Goal: Task Accomplishment & Management: Complete application form

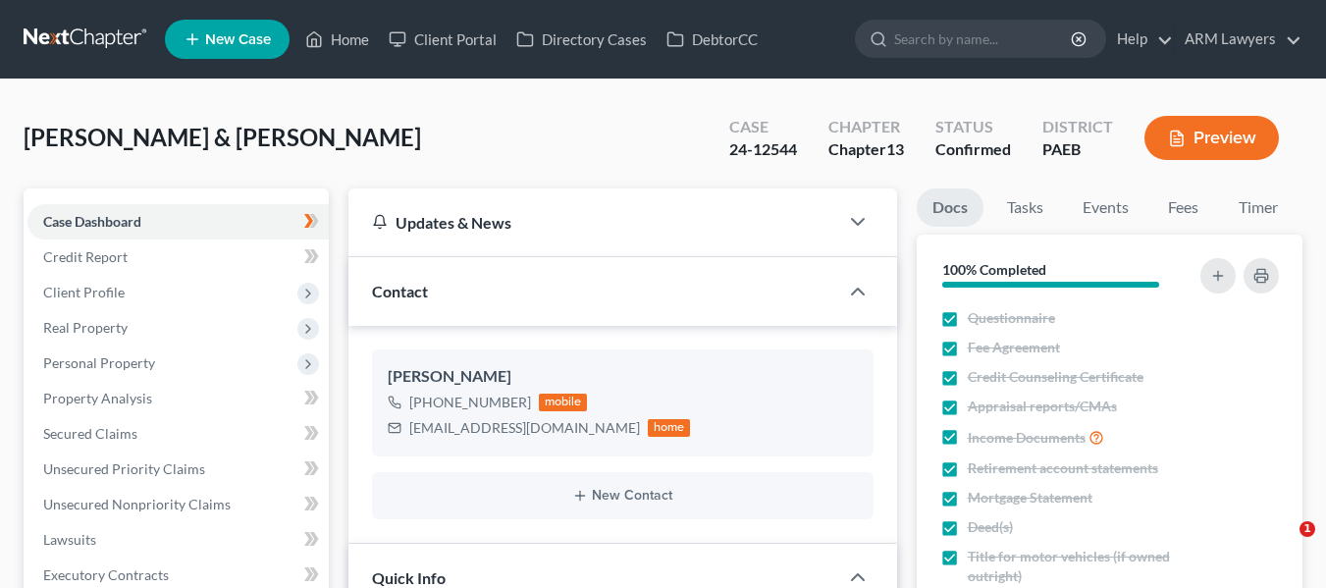
select select "3"
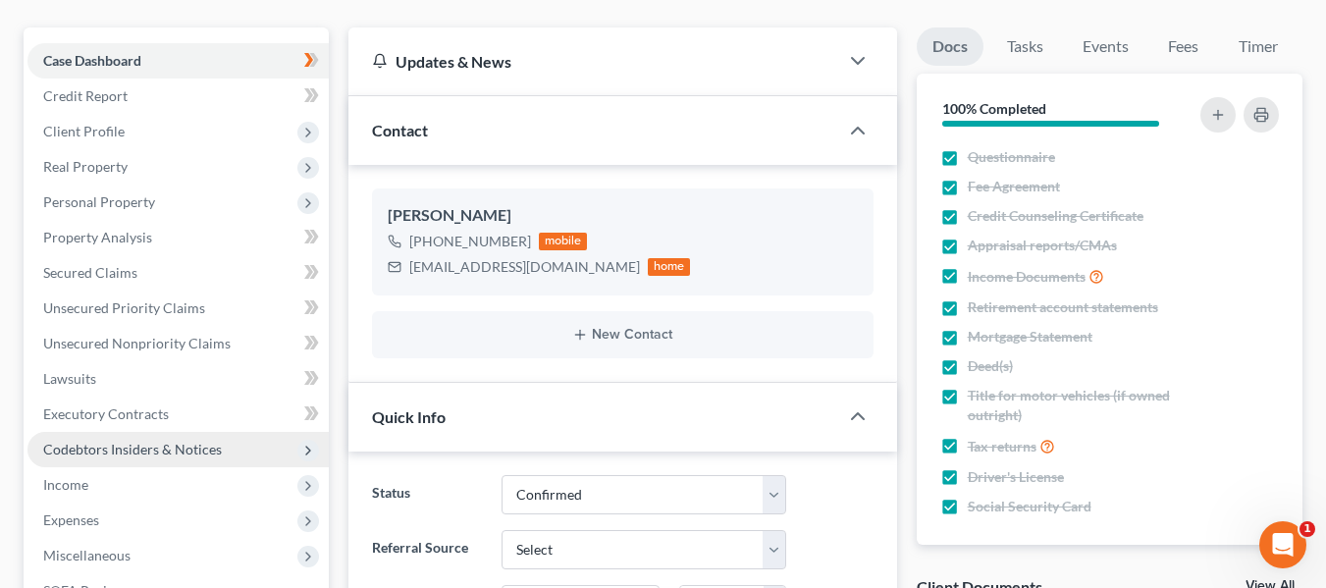
scroll to position [196, 0]
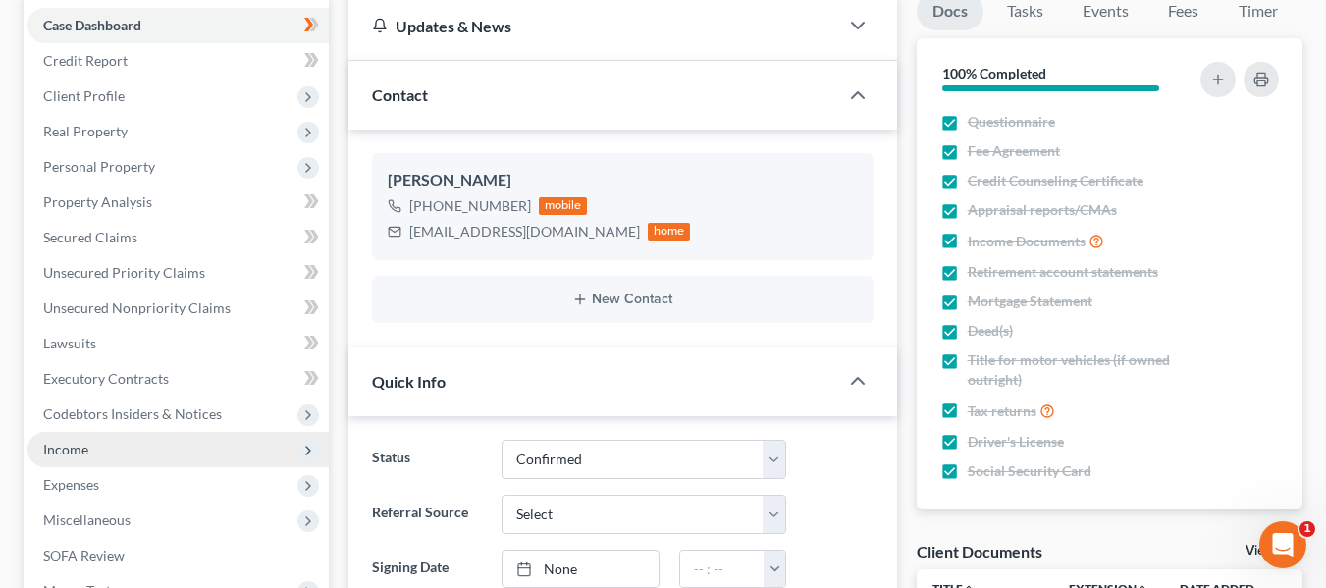
click at [87, 460] on span "Income" at bounding box center [177, 449] width 301 height 35
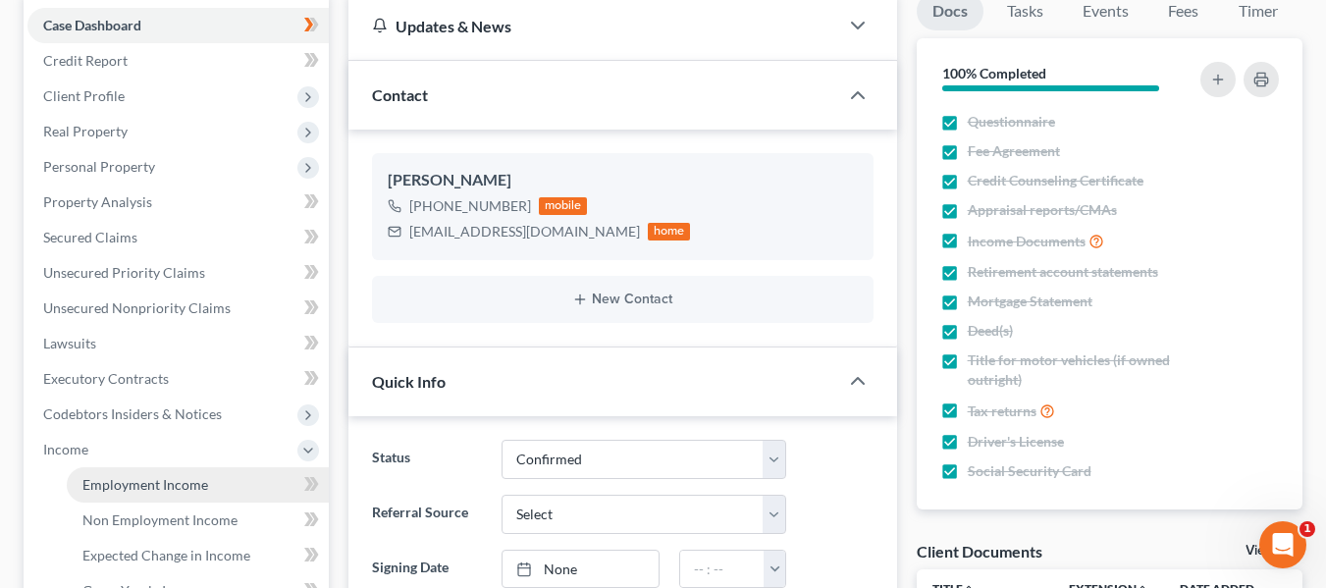
click at [92, 490] on span "Employment Income" at bounding box center [145, 484] width 126 height 17
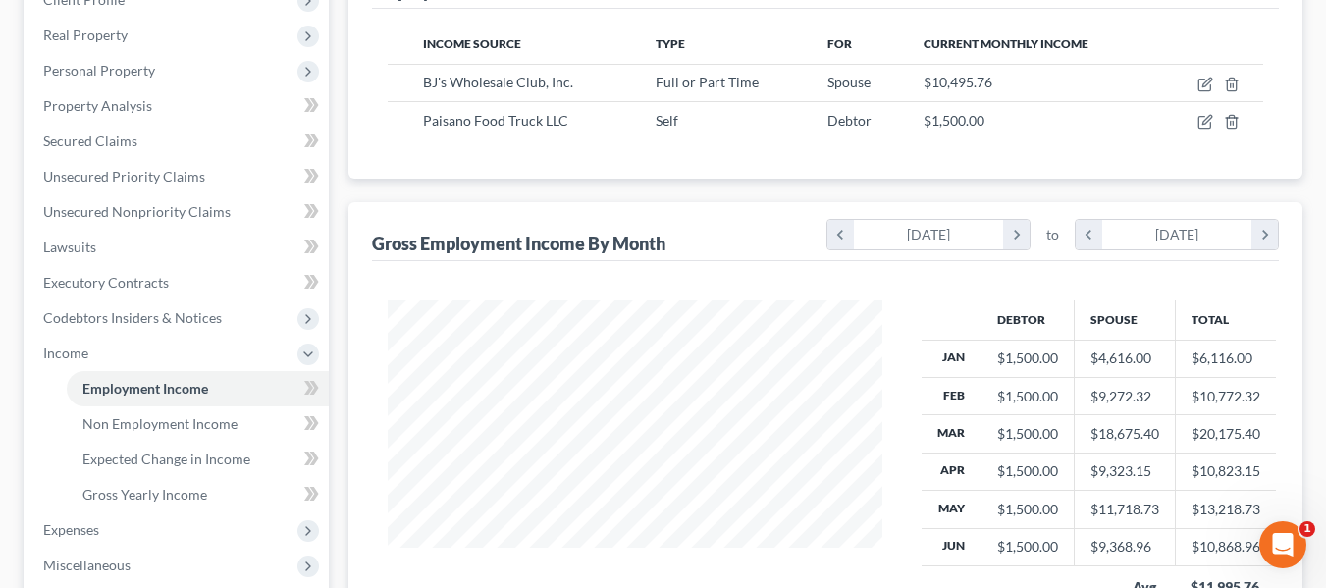
scroll to position [294, 0]
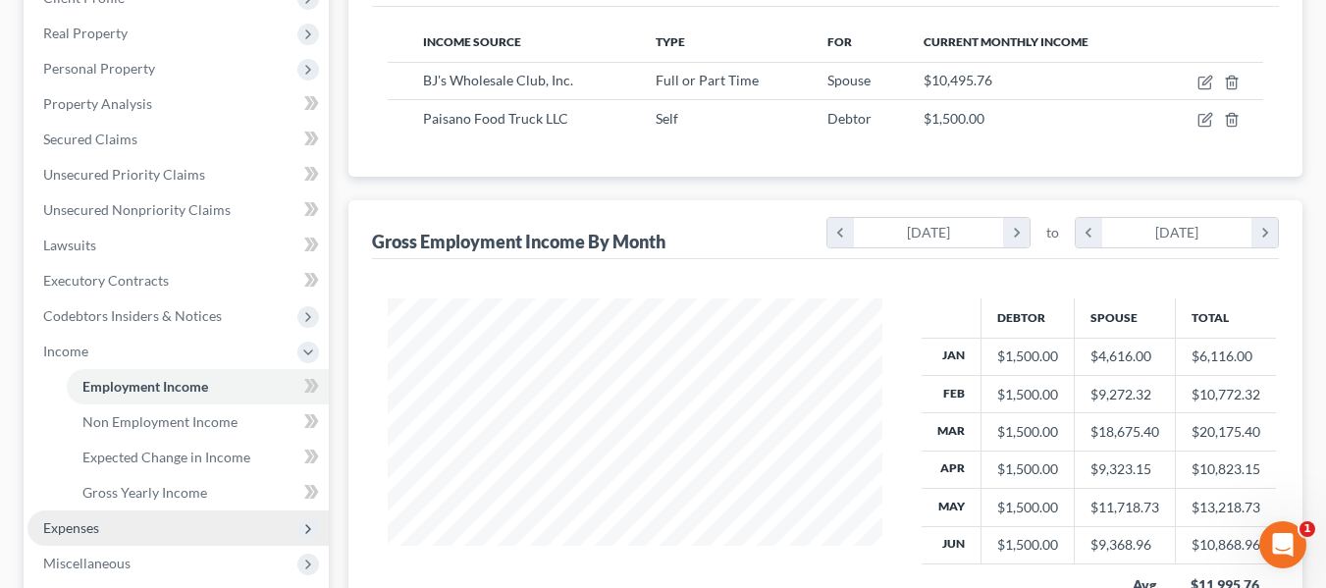
click at [57, 530] on span "Expenses" at bounding box center [71, 527] width 56 height 17
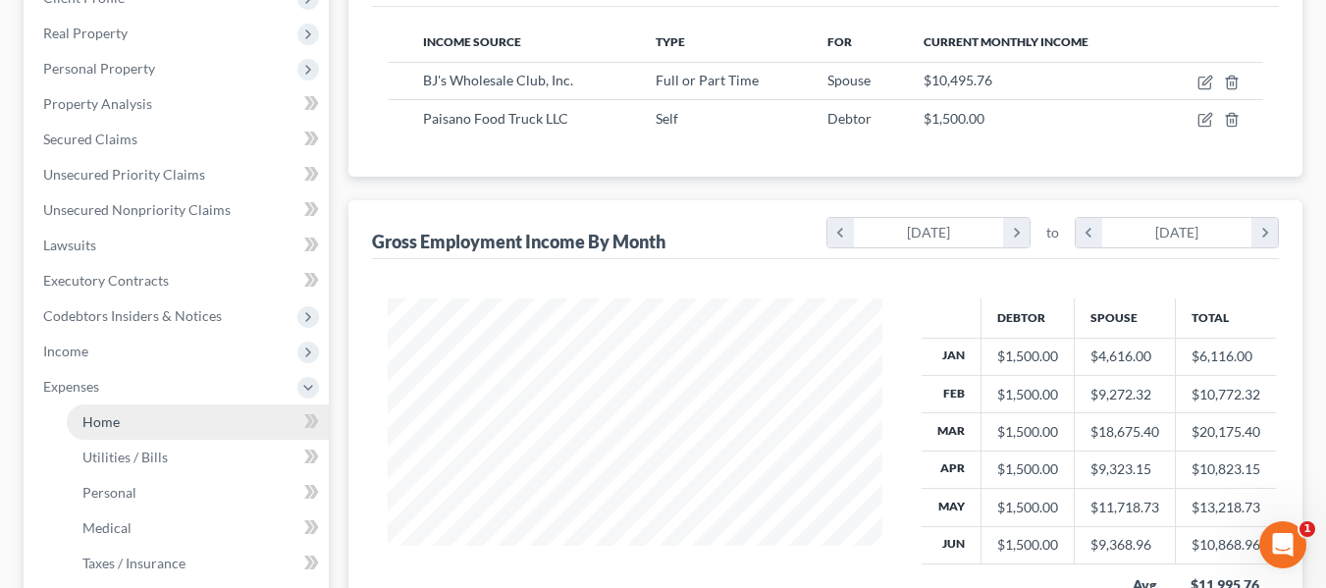
click at [137, 427] on link "Home" at bounding box center [198, 421] width 262 height 35
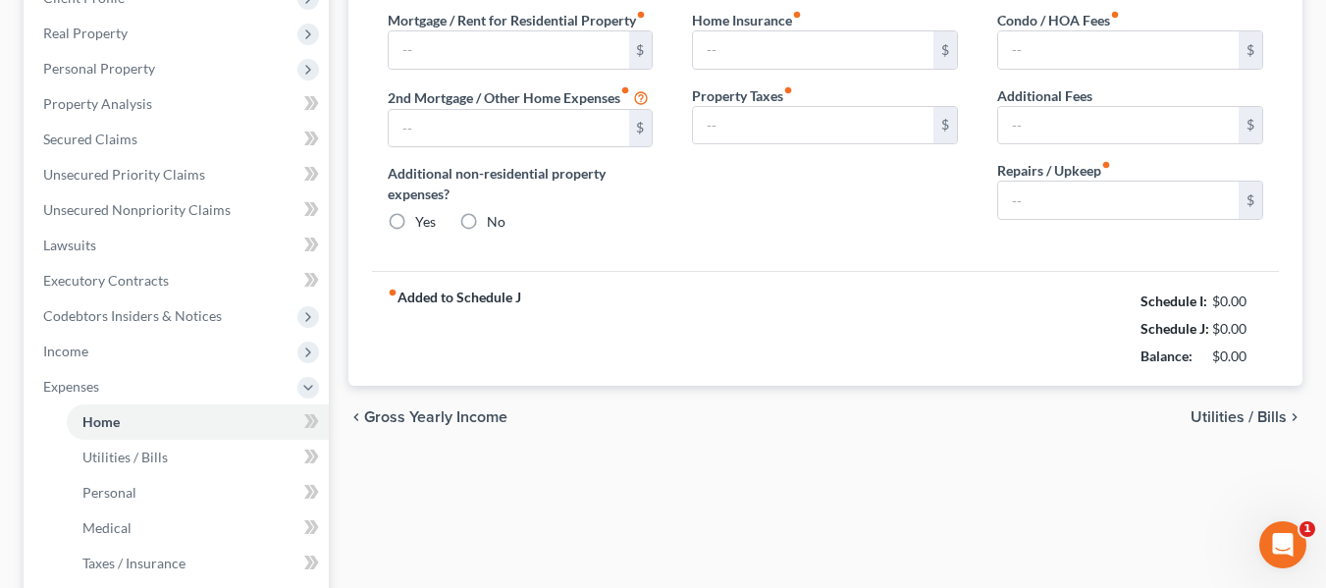
type input "2,100.00"
type input "0.00"
radio input "true"
type input "0.00"
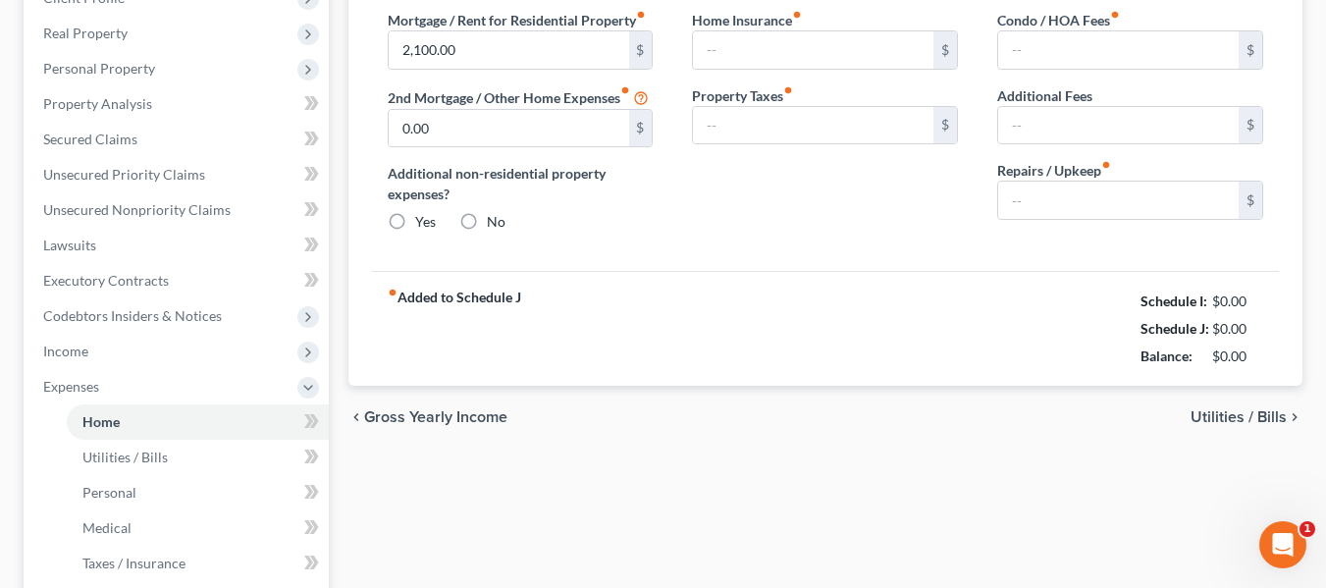
type input "125.00"
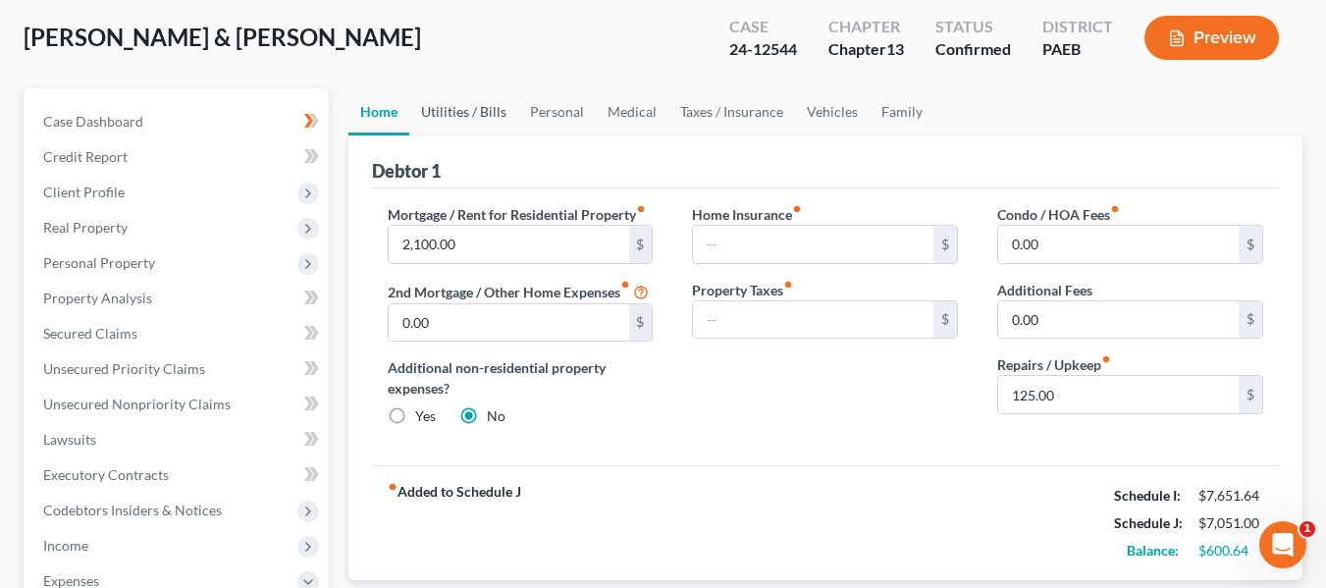
scroll to position [98, 0]
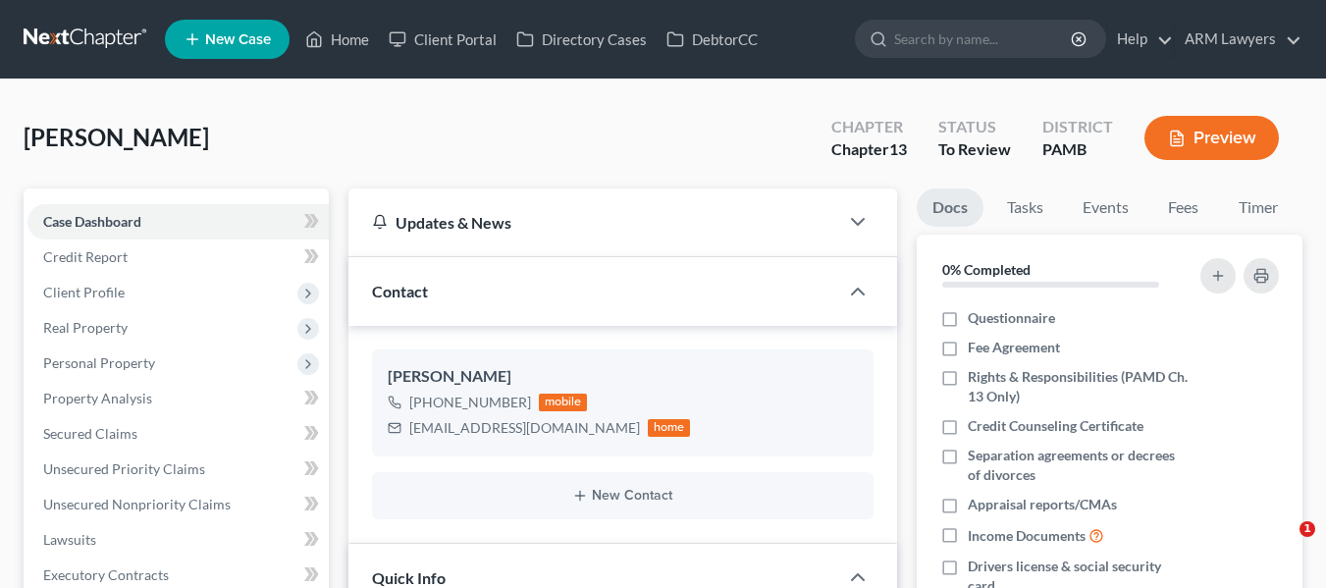
select select "20"
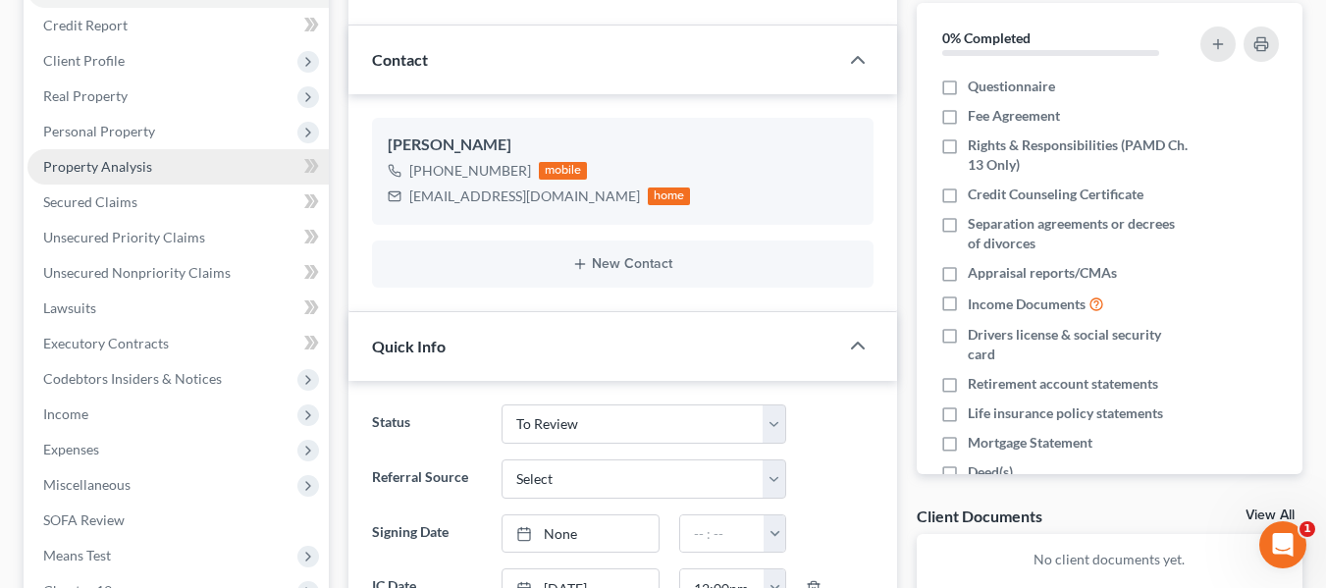
scroll to position [196, 0]
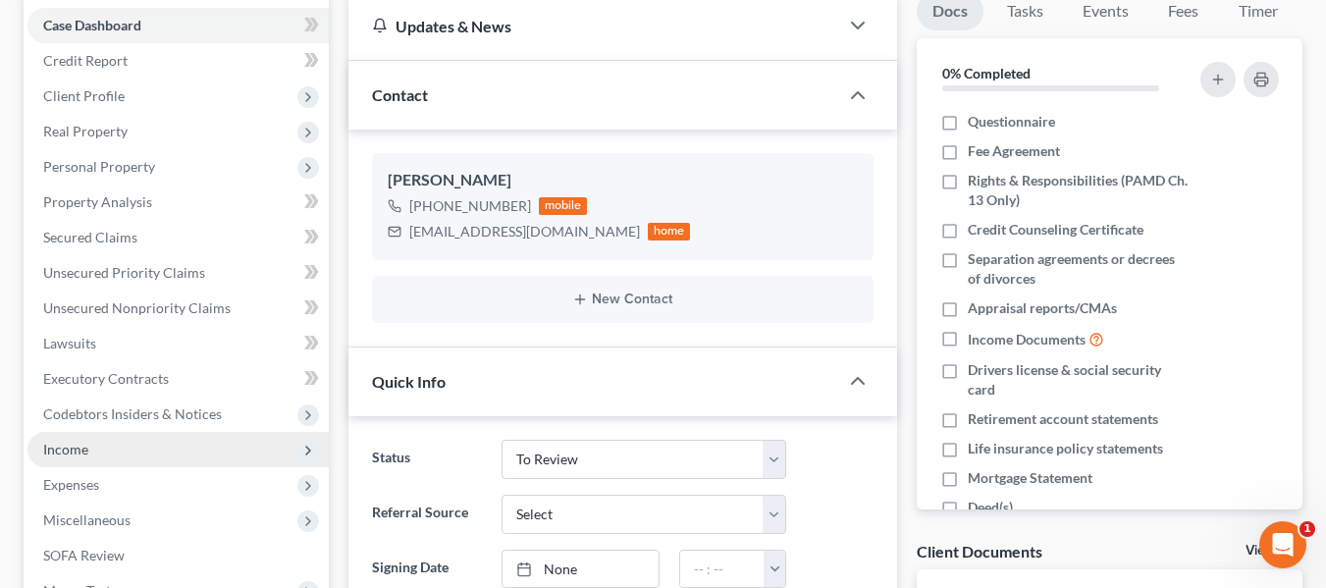
click at [147, 449] on span "Income" at bounding box center [177, 449] width 301 height 35
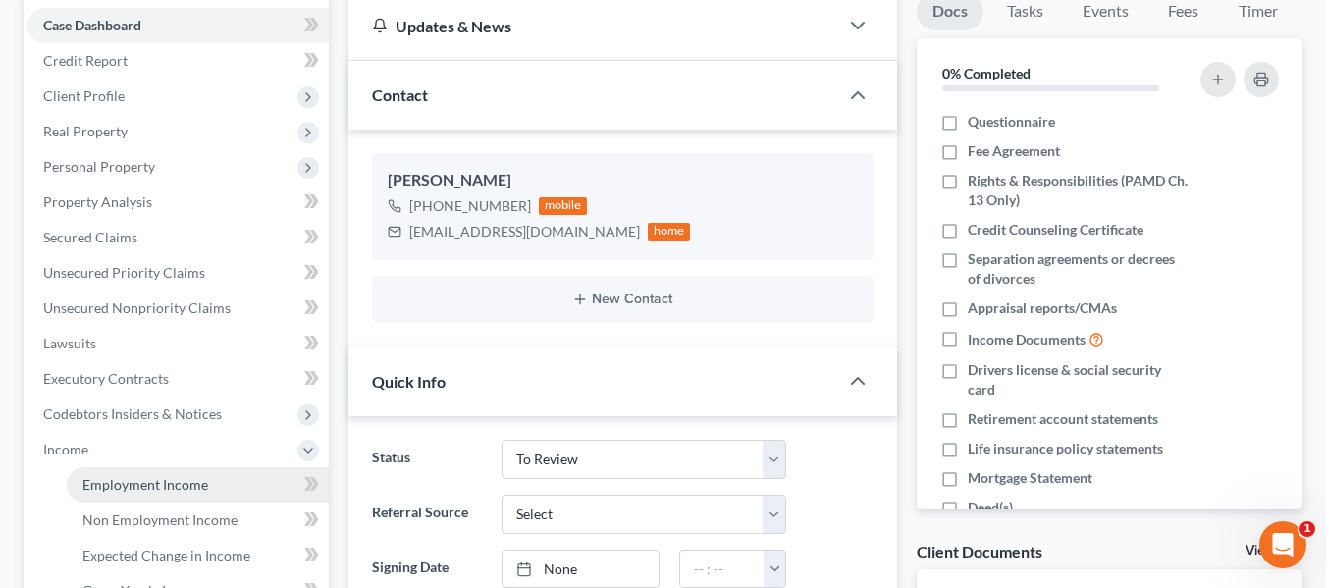
click at [152, 489] on span "Employment Income" at bounding box center [145, 484] width 126 height 17
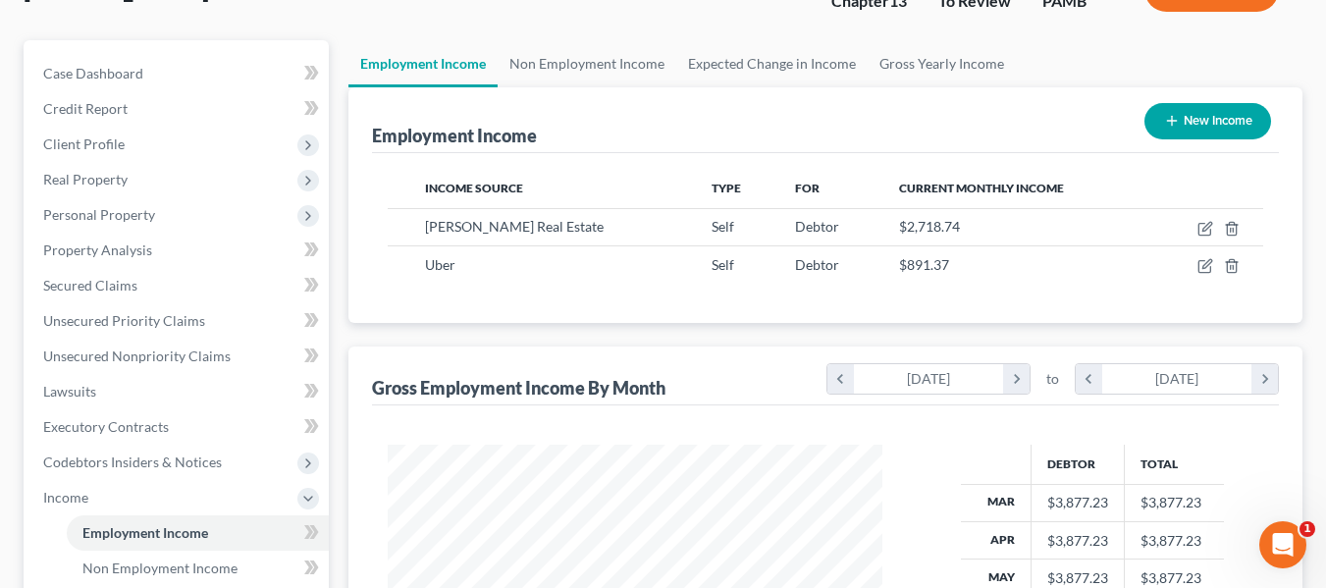
scroll to position [294, 0]
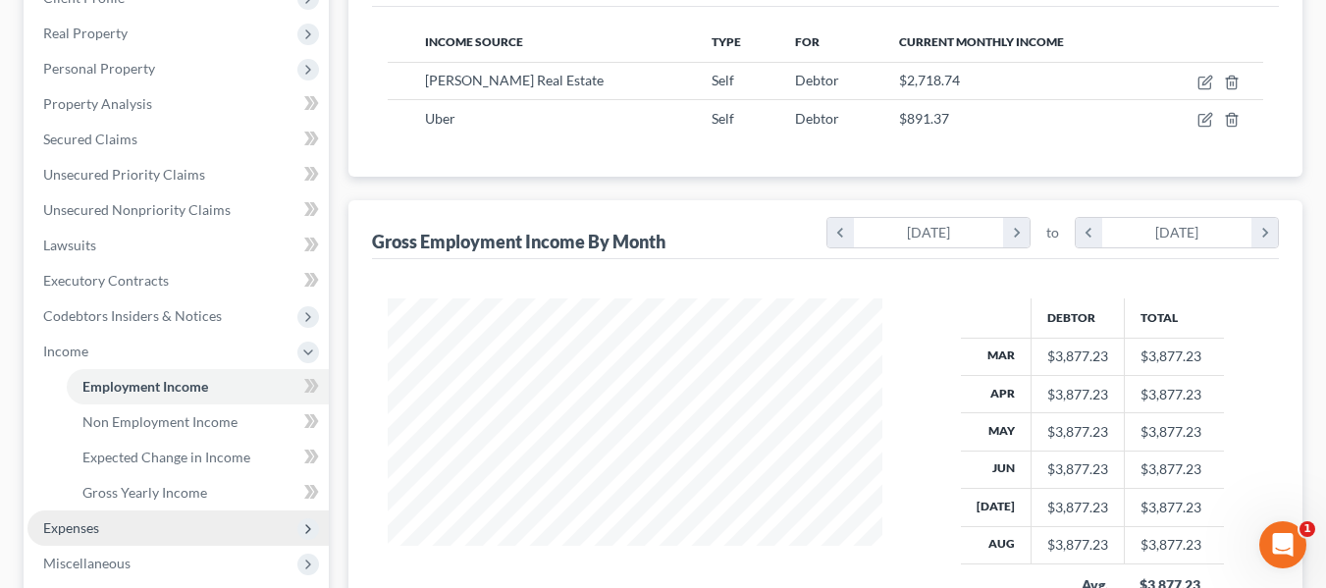
click at [103, 535] on span "Expenses" at bounding box center [177, 527] width 301 height 35
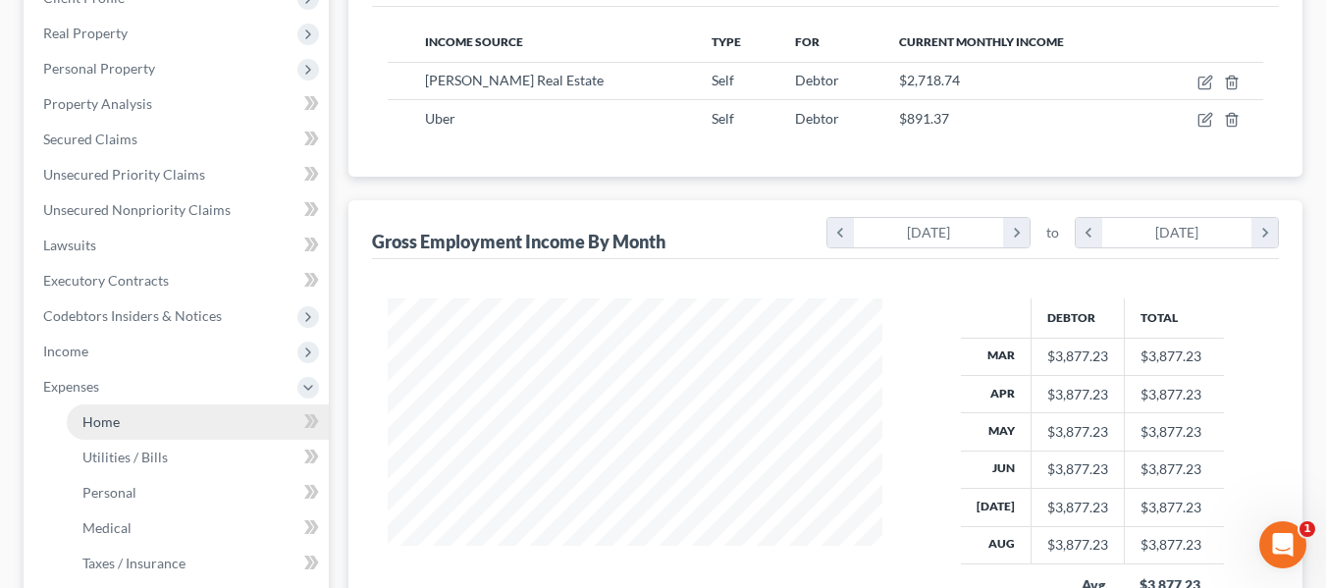
click at [112, 416] on span "Home" at bounding box center [100, 421] width 37 height 17
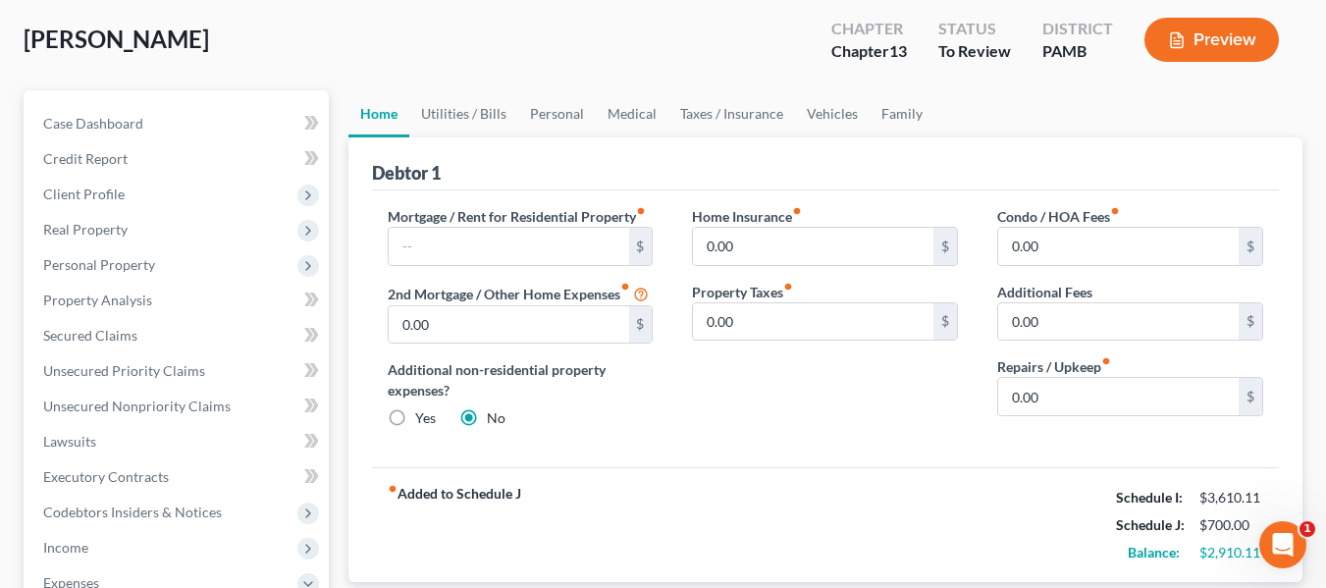
scroll to position [196, 0]
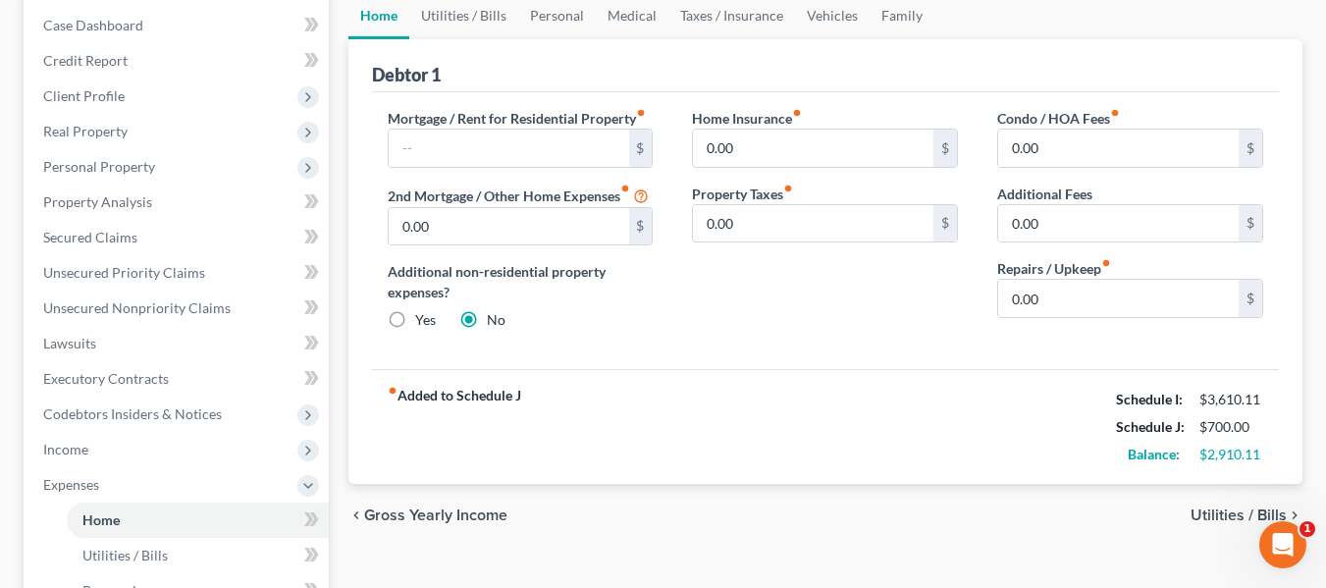
click at [1314, 371] on div "Mitchell, Brian Upgraded Chapter Chapter 13 Status To Review District PAMB Prev…" at bounding box center [663, 488] width 1326 height 1211
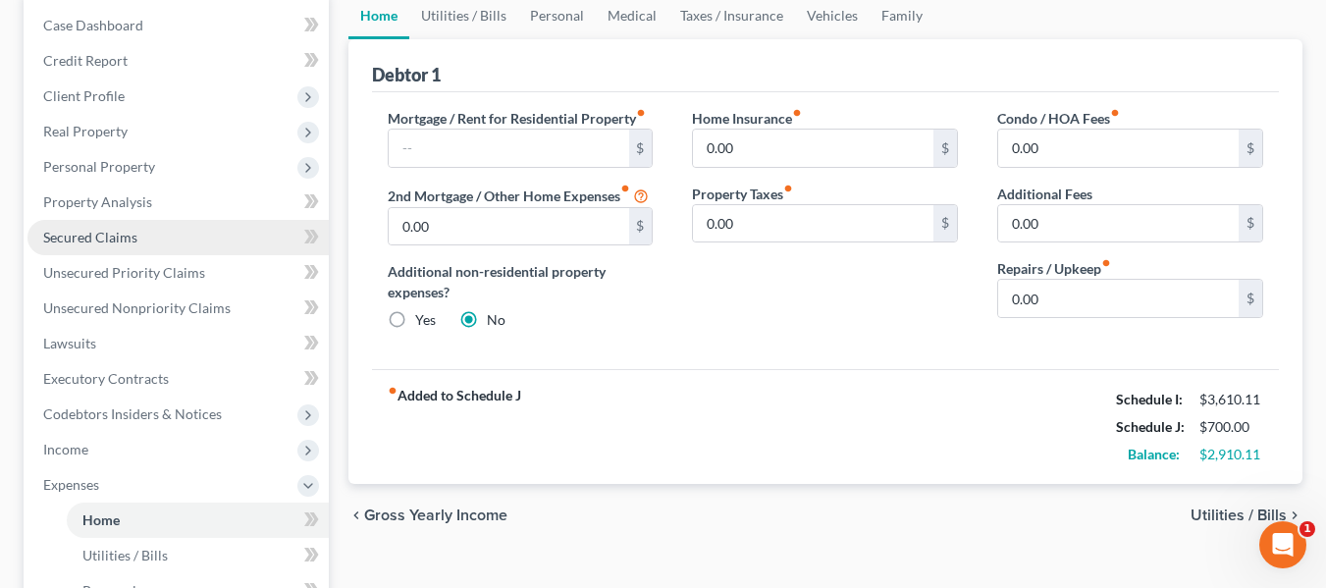
click at [130, 248] on link "Secured Claims" at bounding box center [177, 237] width 301 height 35
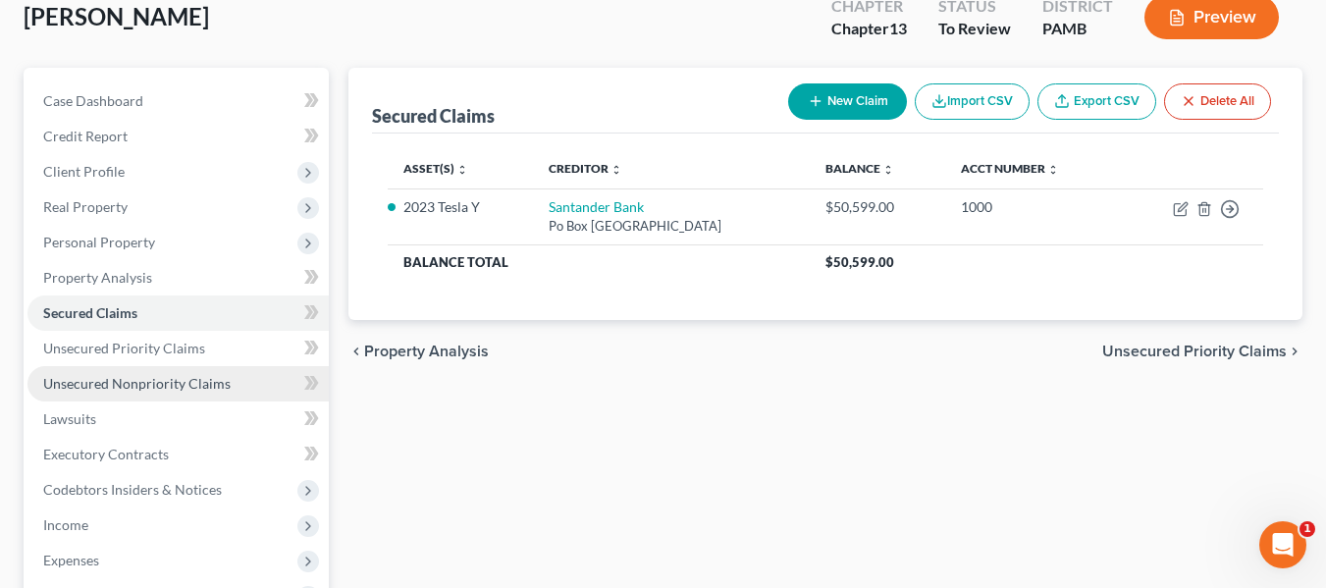
scroll to position [196, 0]
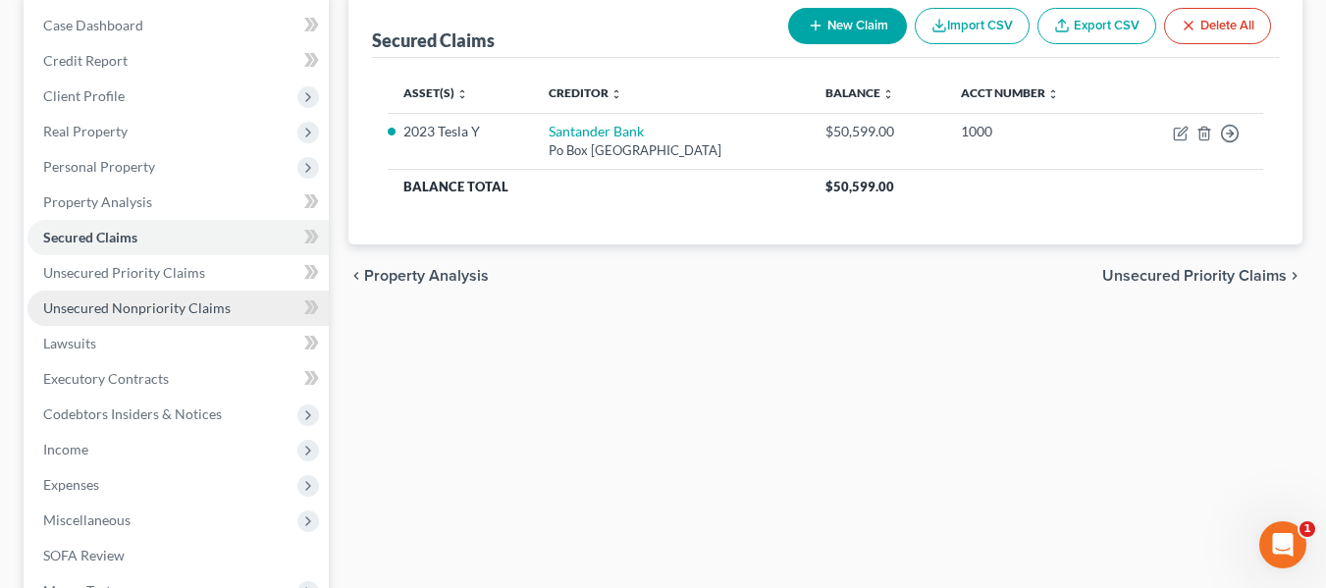
click at [129, 305] on span "Unsecured Nonpriority Claims" at bounding box center [136, 307] width 187 height 17
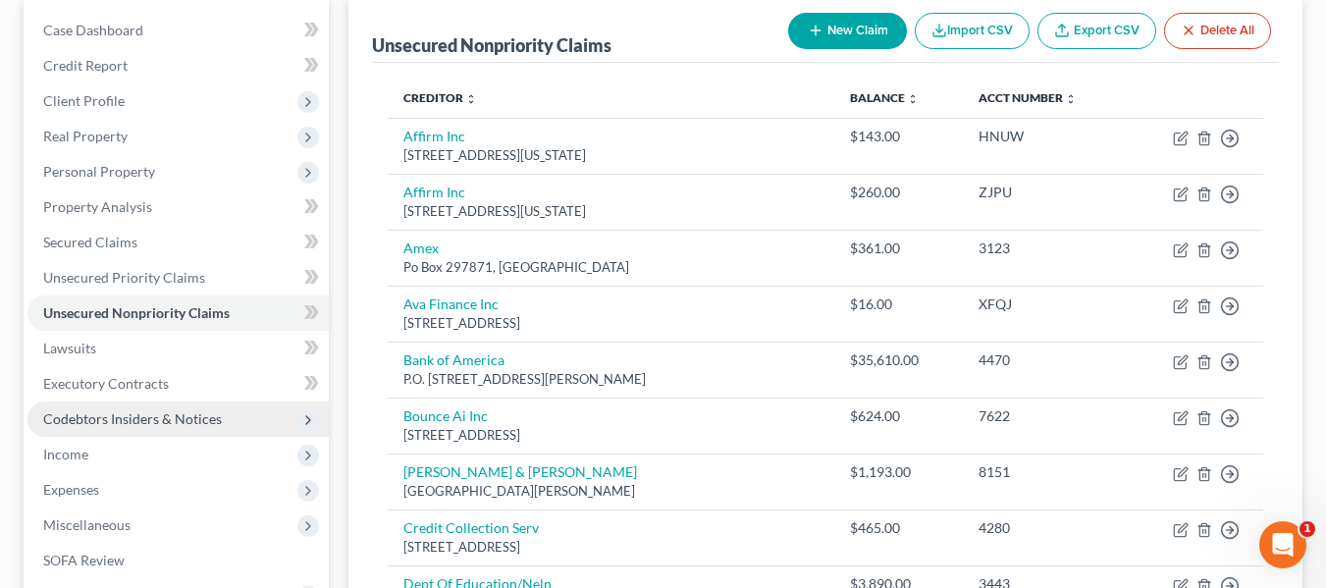
scroll to position [252, 0]
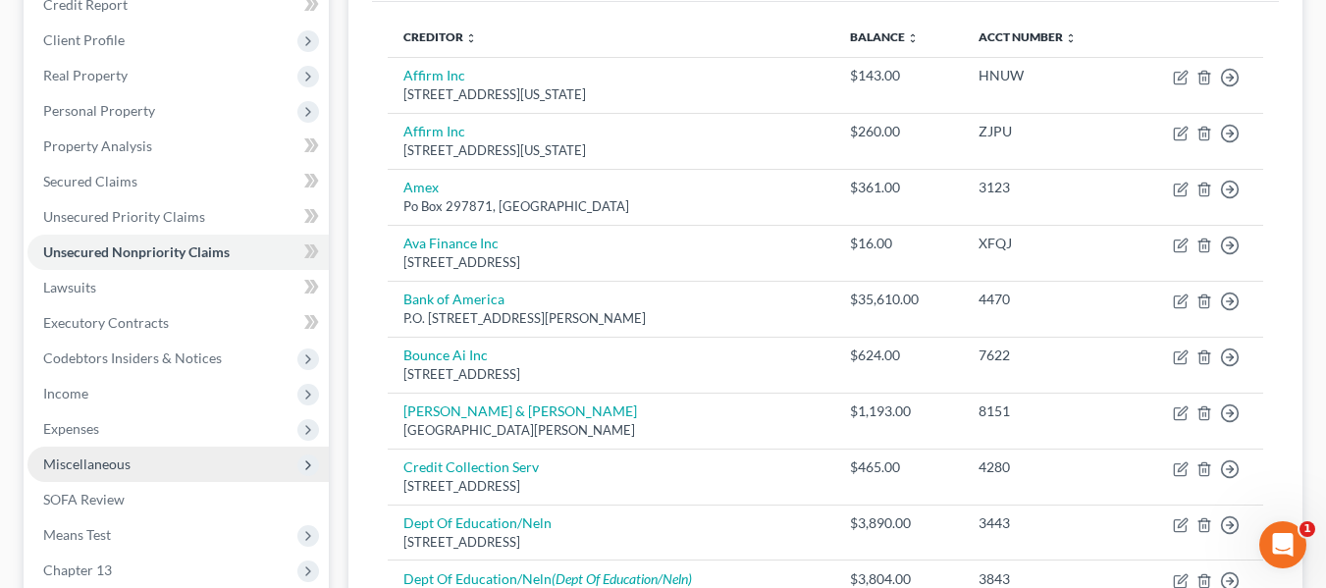
click at [140, 470] on span "Miscellaneous" at bounding box center [177, 464] width 301 height 35
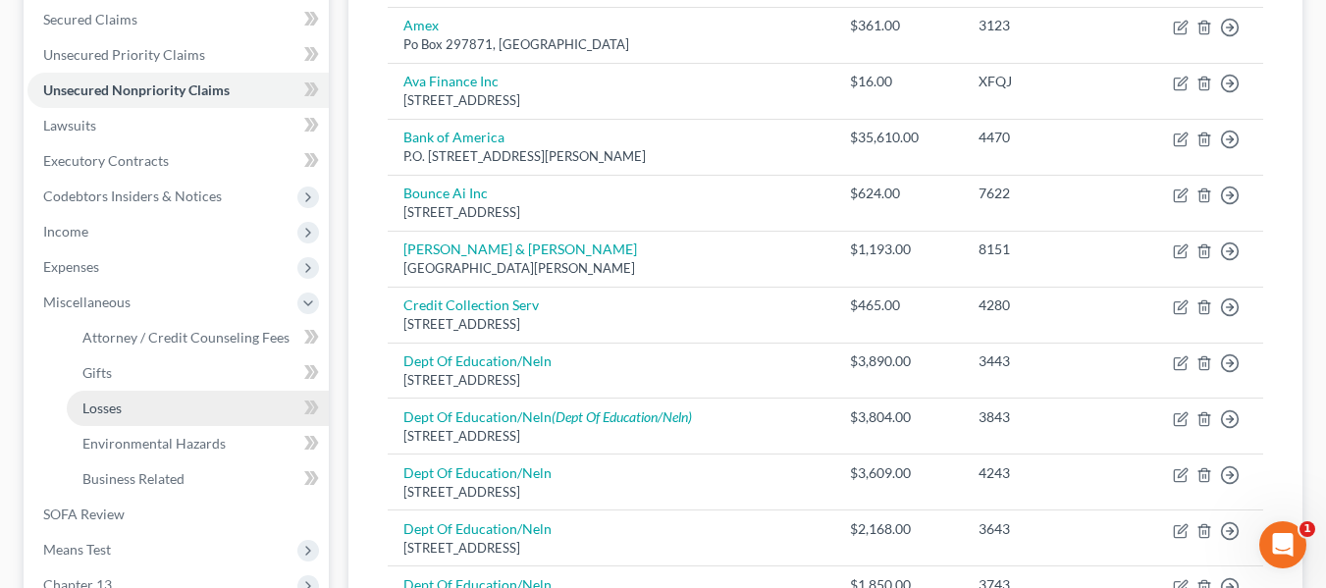
scroll to position [448, 0]
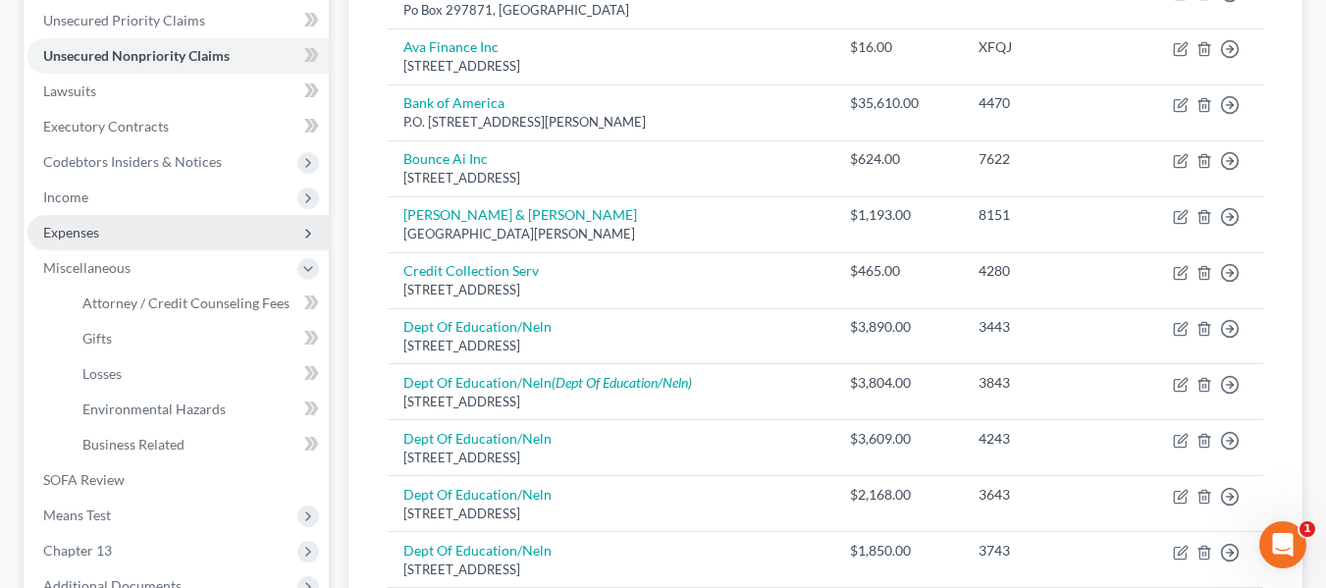
click at [76, 222] on span "Expenses" at bounding box center [177, 232] width 301 height 35
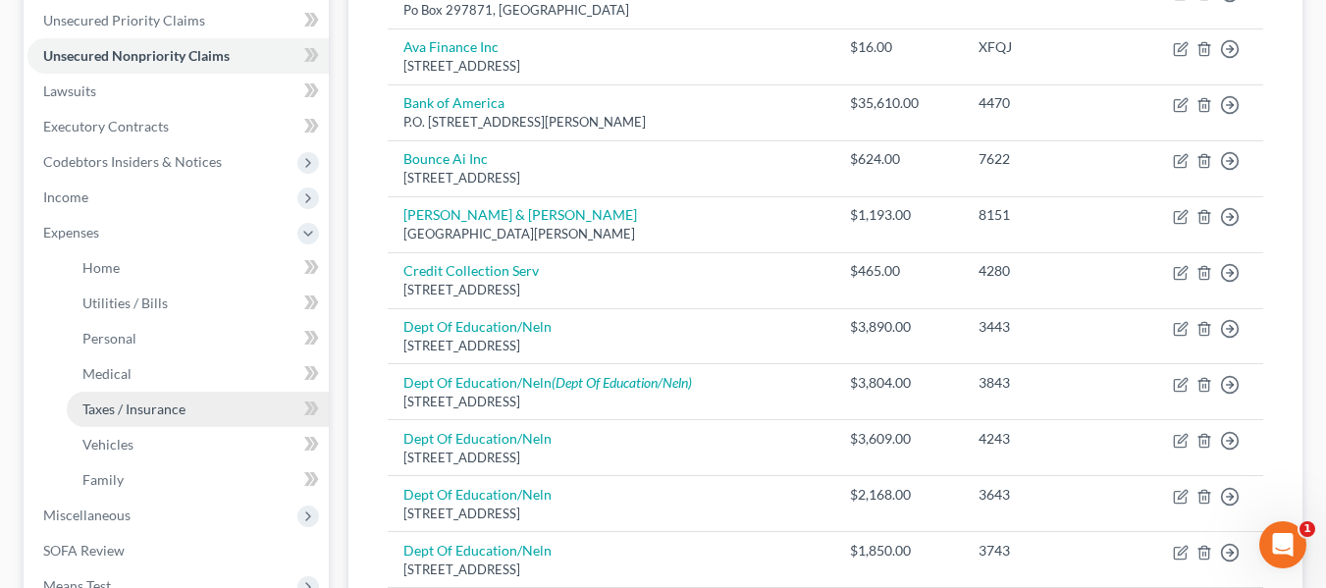
click at [125, 415] on span "Taxes / Insurance" at bounding box center [133, 408] width 103 height 17
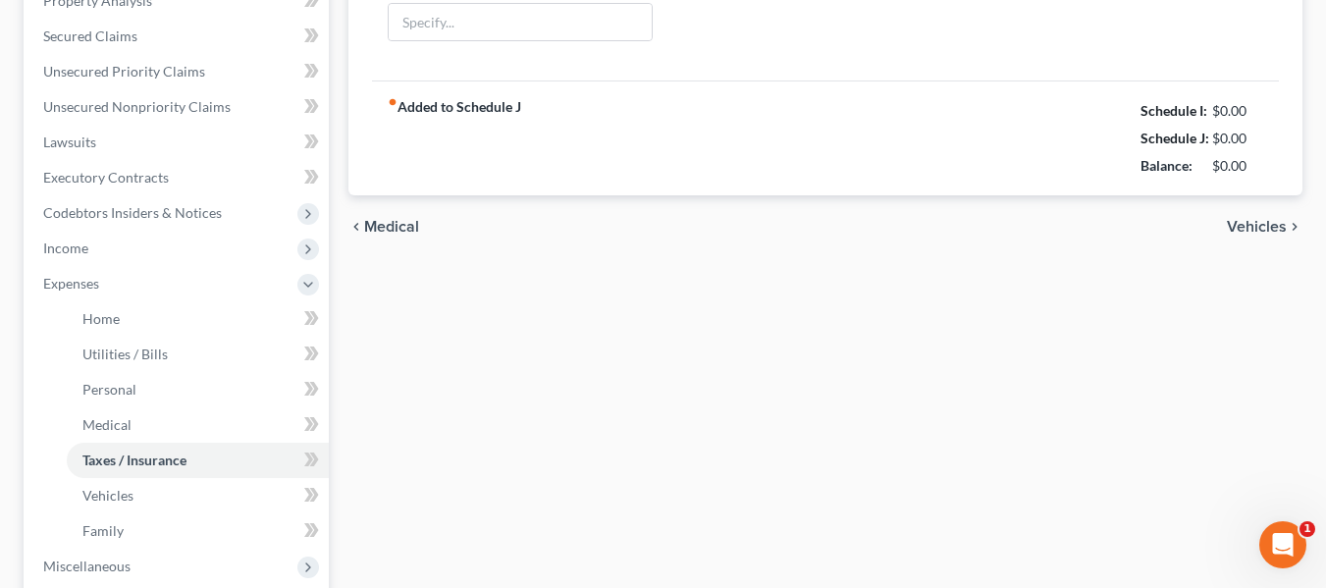
type input "0.00"
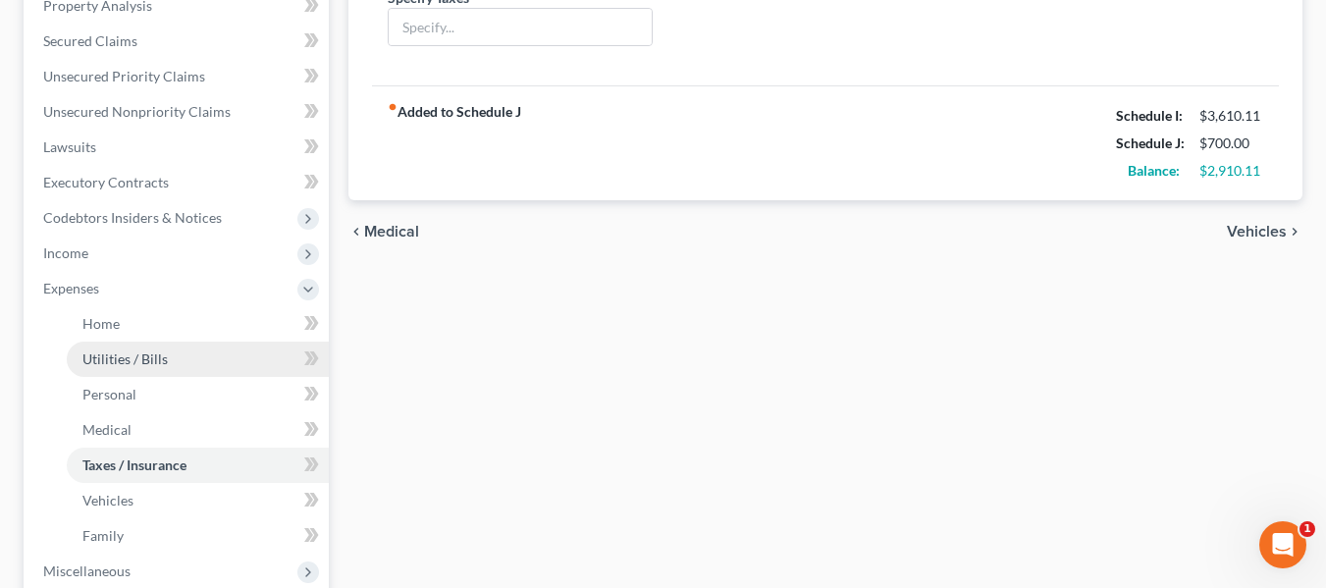
click at [128, 359] on span "Utilities / Bills" at bounding box center [124, 358] width 85 height 17
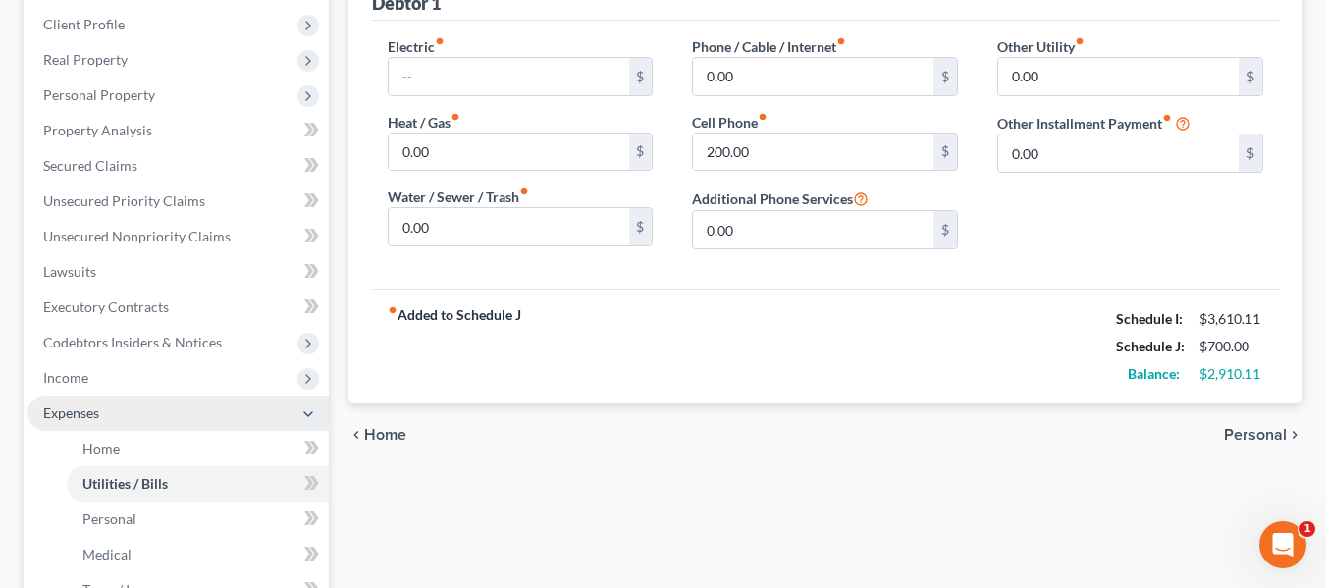
scroll to position [294, 0]
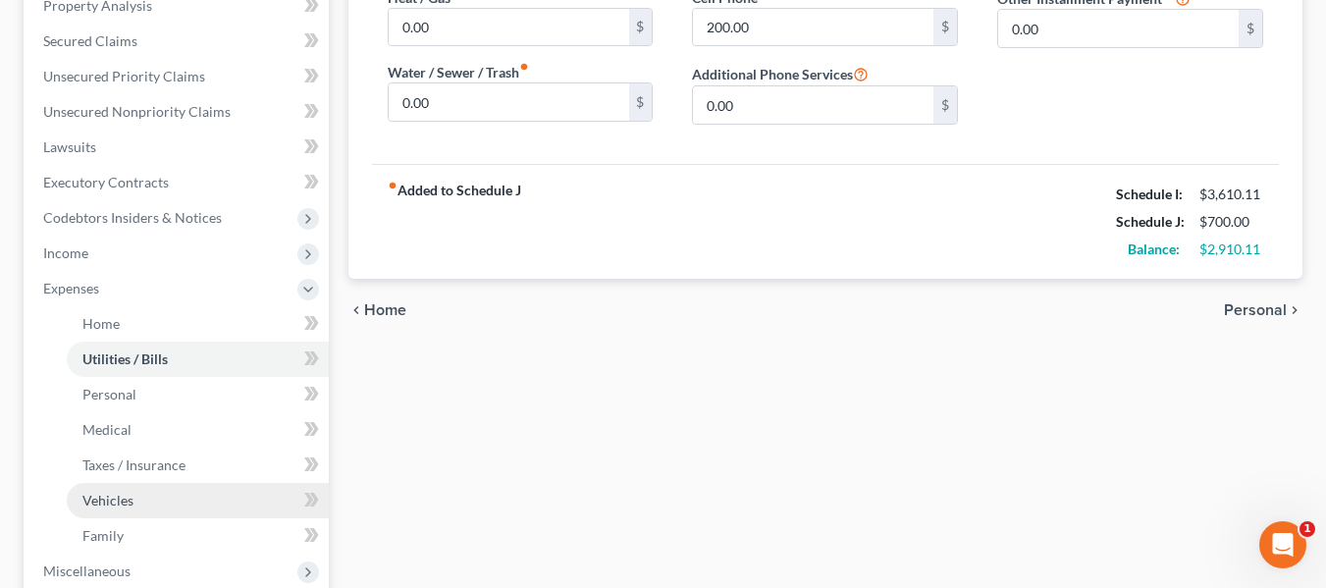
click at [128, 500] on span "Vehicles" at bounding box center [107, 500] width 51 height 17
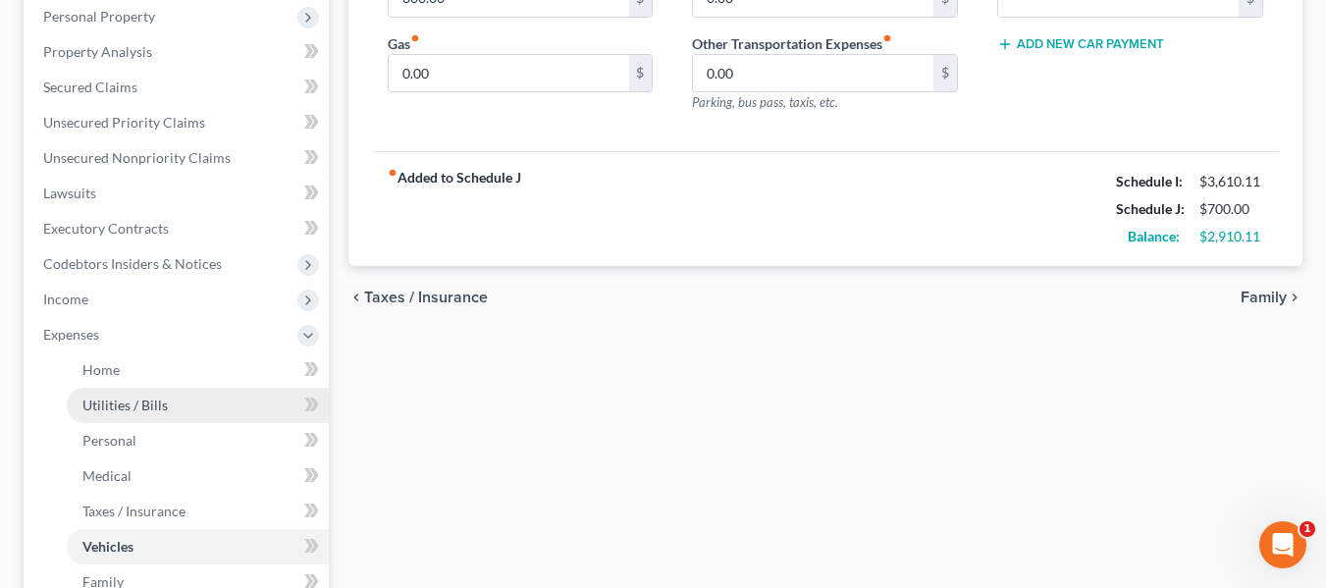
scroll to position [393, 0]
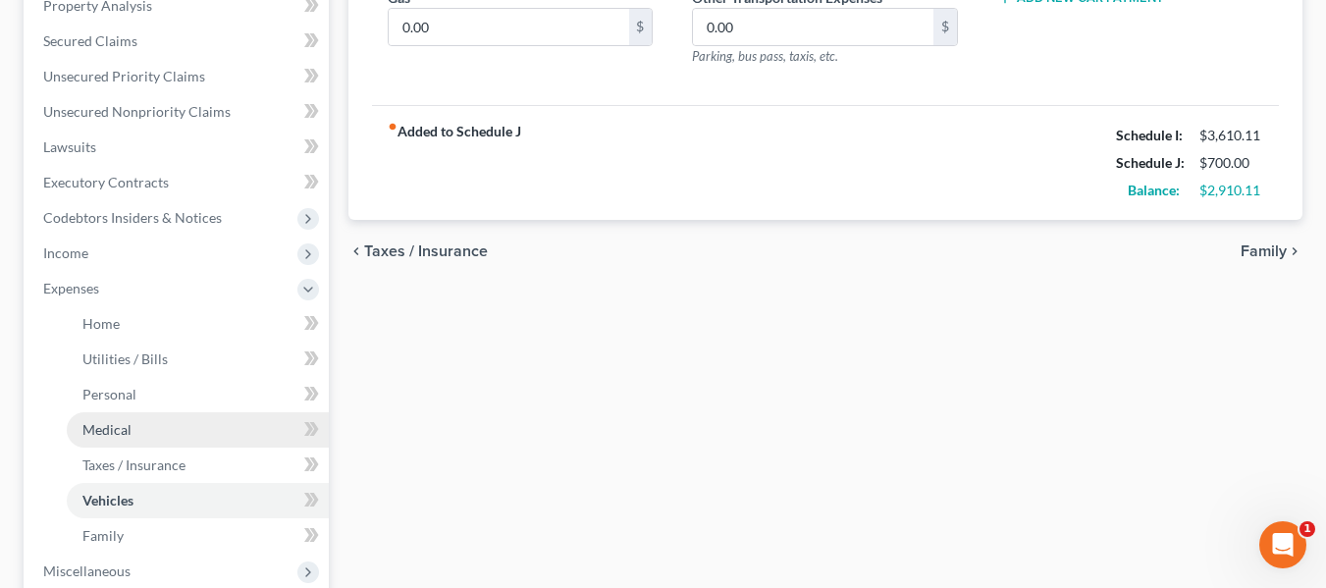
click at [121, 424] on span "Medical" at bounding box center [106, 429] width 49 height 17
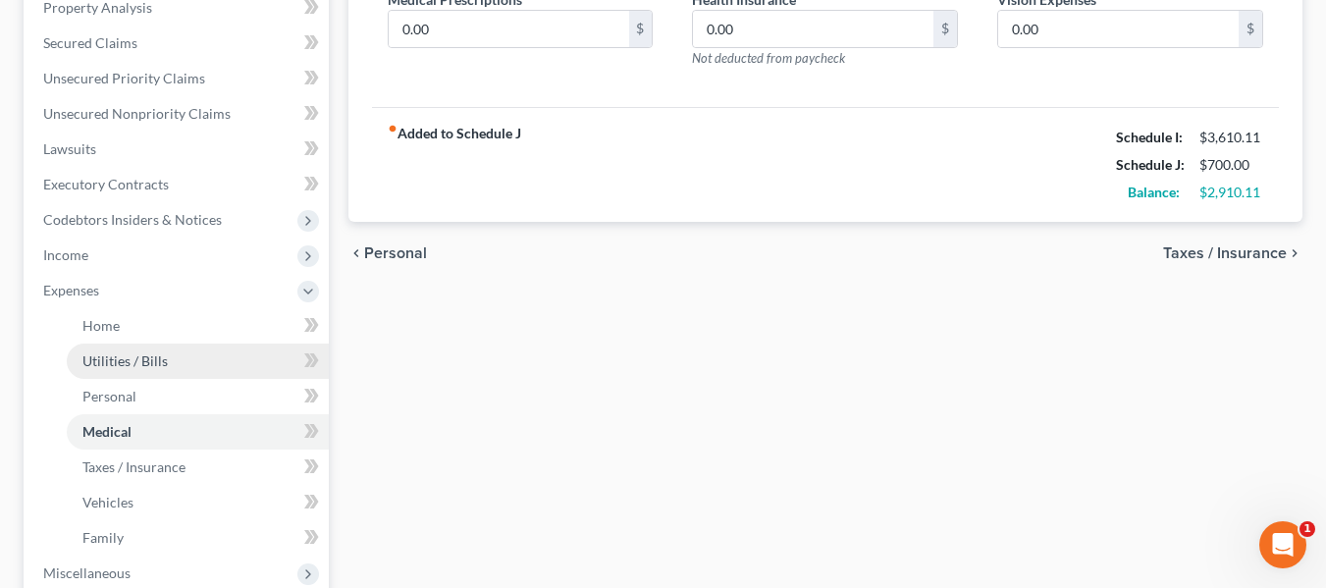
scroll to position [393, 0]
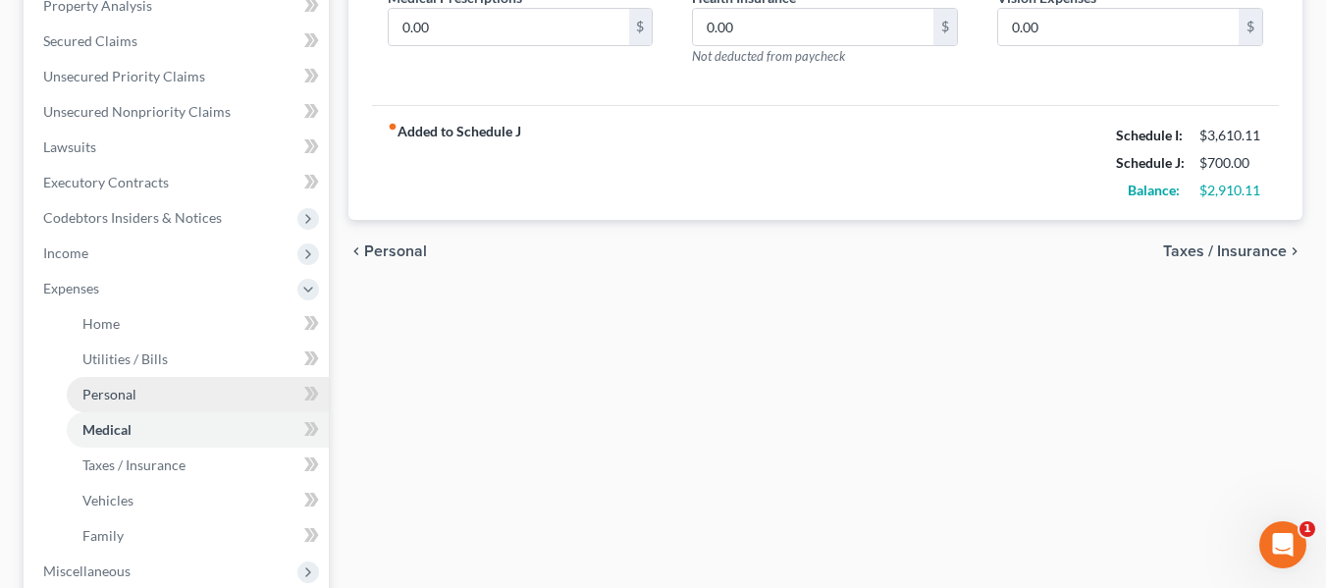
click at [112, 389] on span "Personal" at bounding box center [109, 394] width 54 height 17
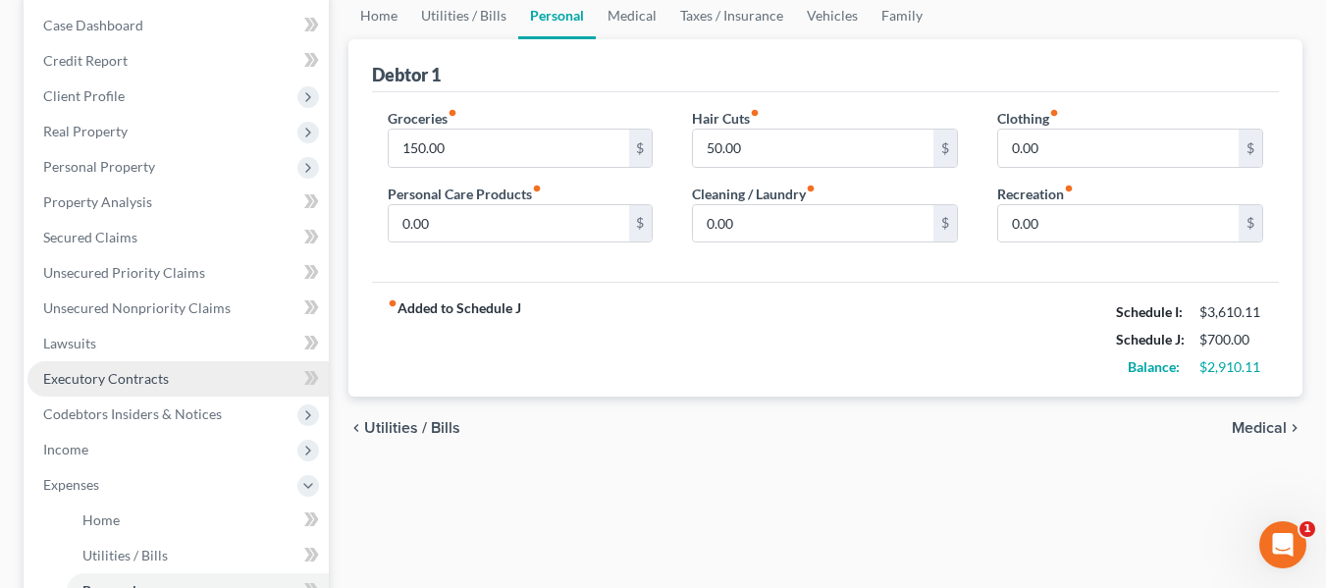
scroll to position [294, 0]
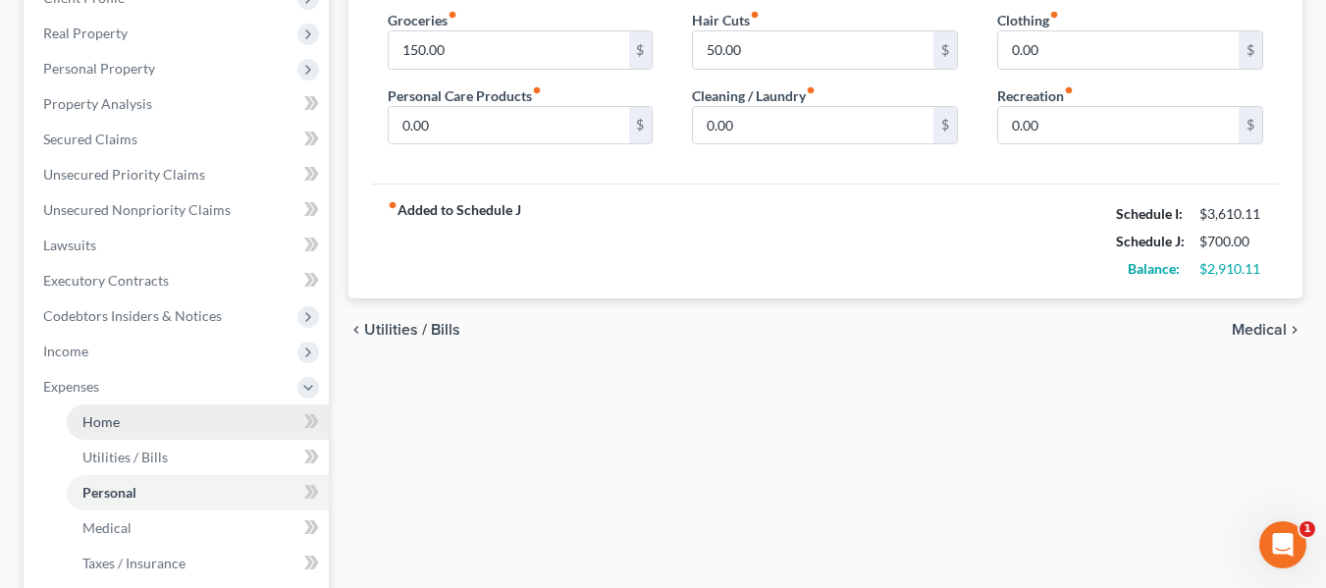
click at [116, 421] on span "Home" at bounding box center [100, 421] width 37 height 17
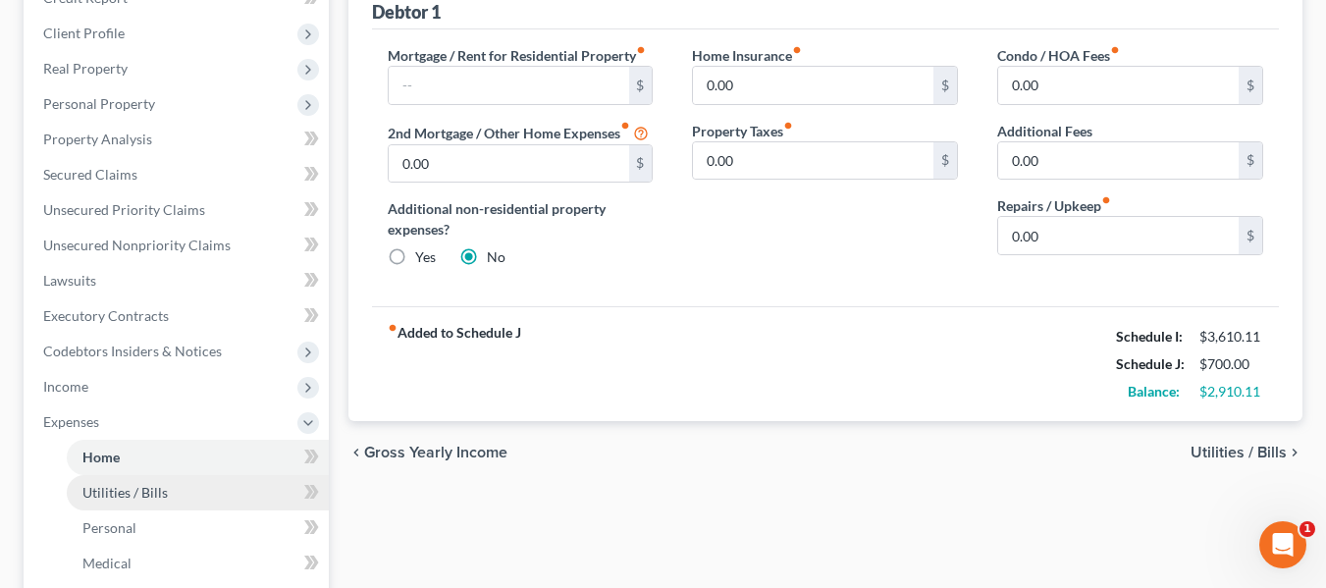
scroll to position [294, 0]
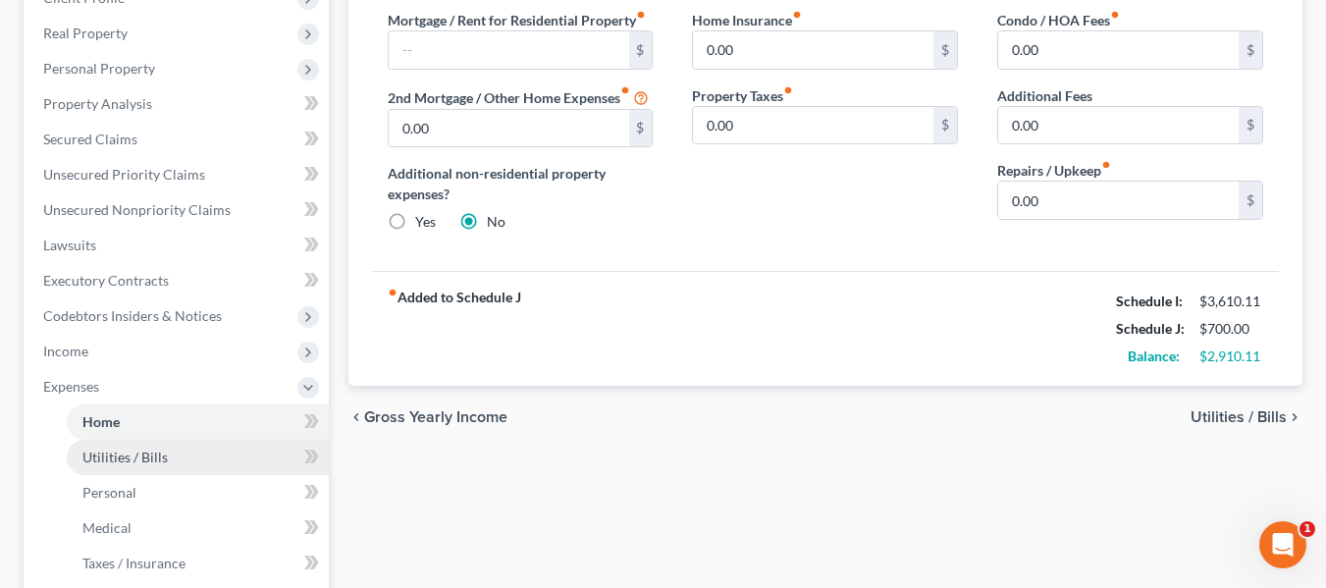
click at [121, 457] on span "Utilities / Bills" at bounding box center [124, 456] width 85 height 17
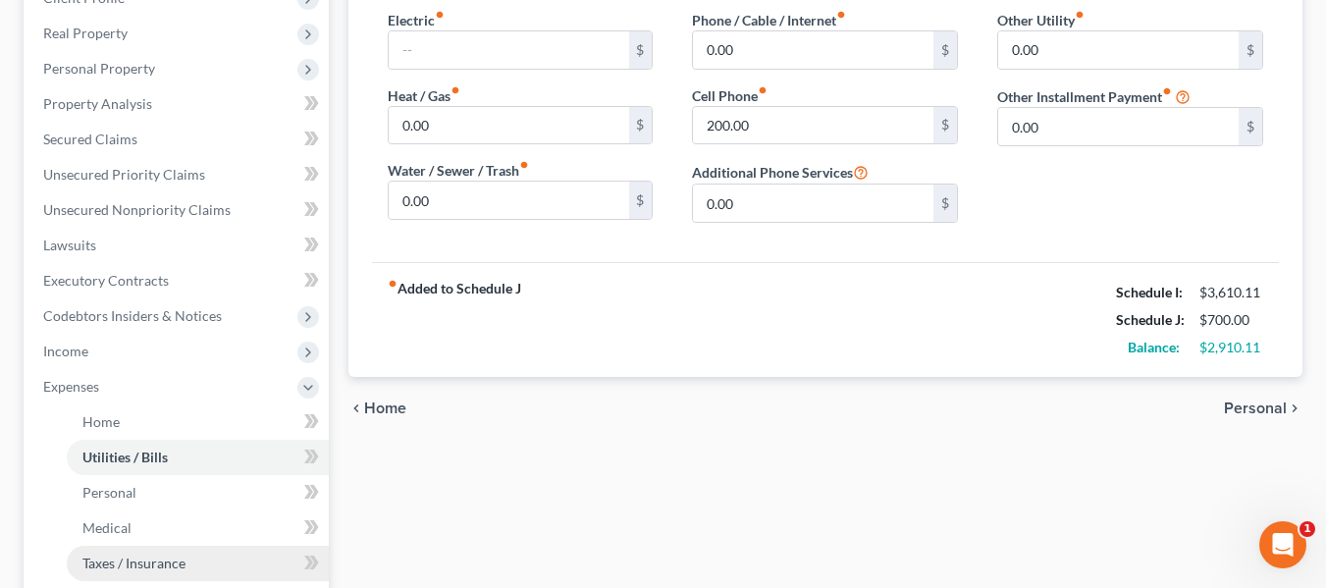
scroll to position [393, 0]
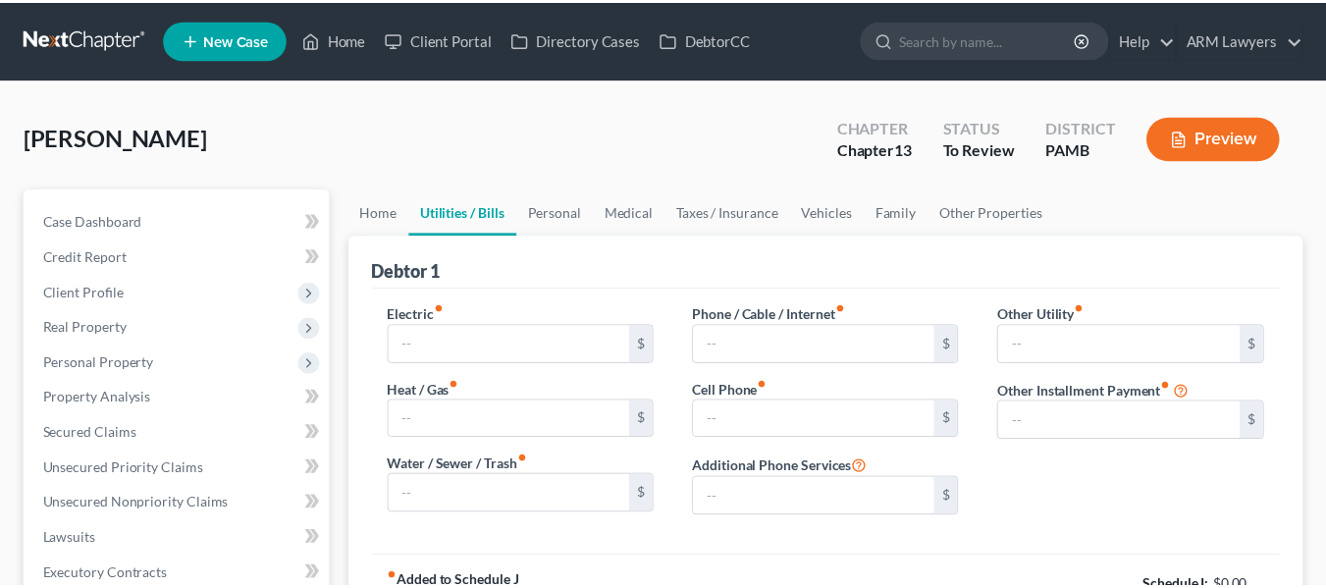
scroll to position [393, 0]
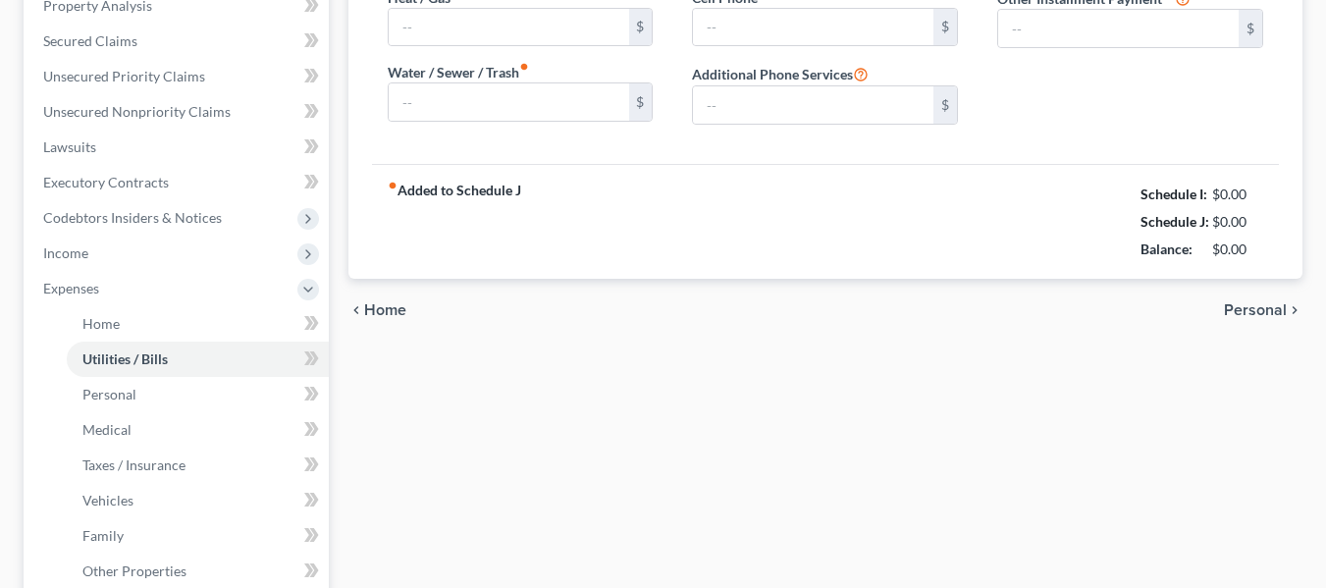
type input "0.00"
type input "200.00"
type input "0.00"
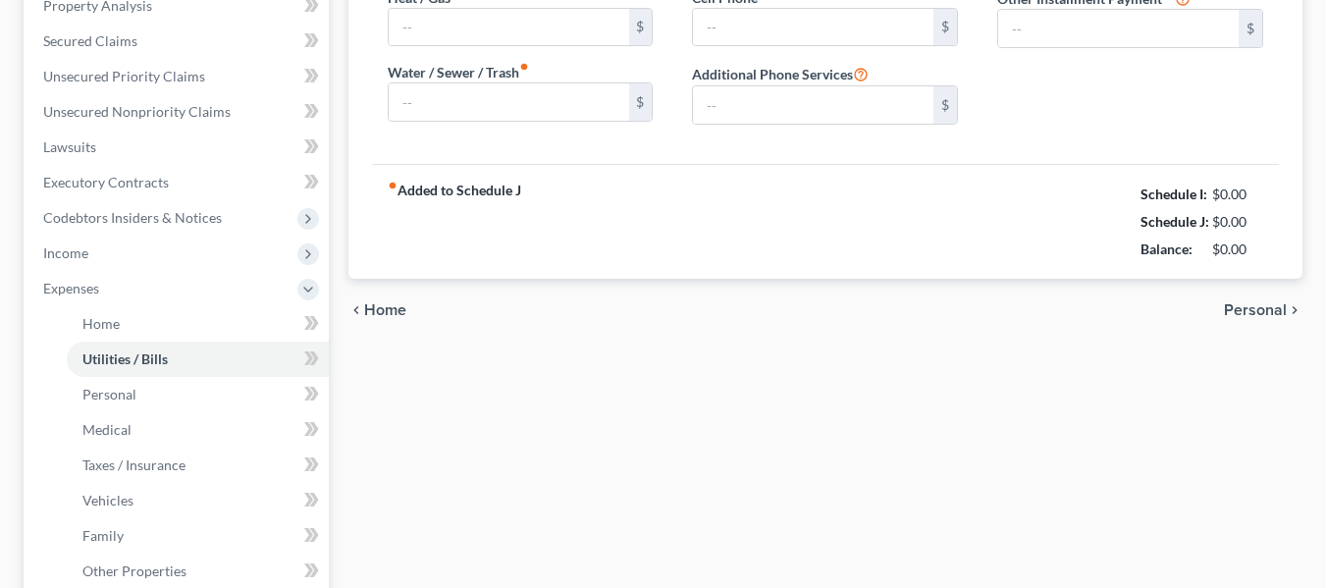
type input "0.00"
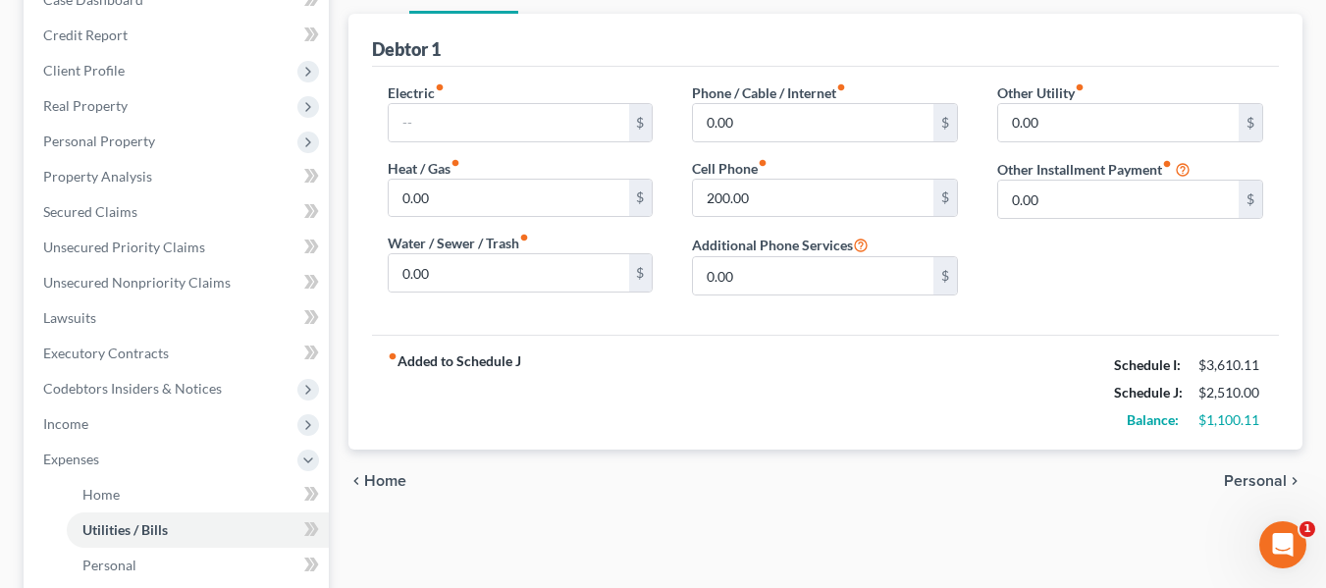
scroll to position [196, 0]
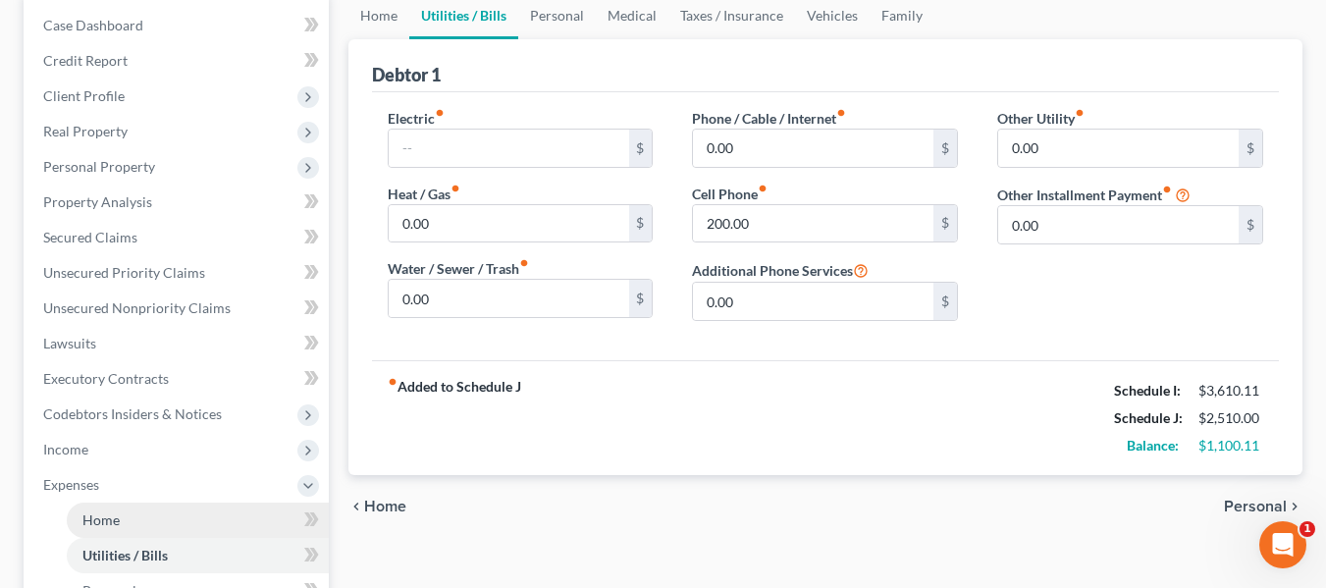
click at [116, 516] on span "Home" at bounding box center [100, 519] width 37 height 17
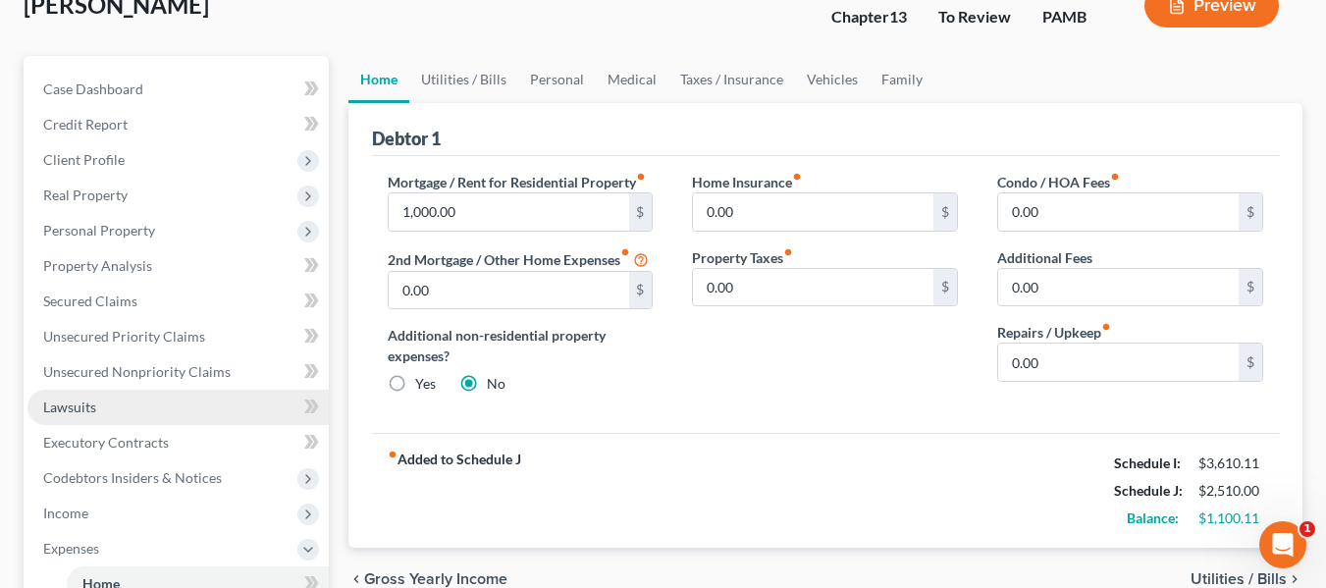
scroll to position [98, 0]
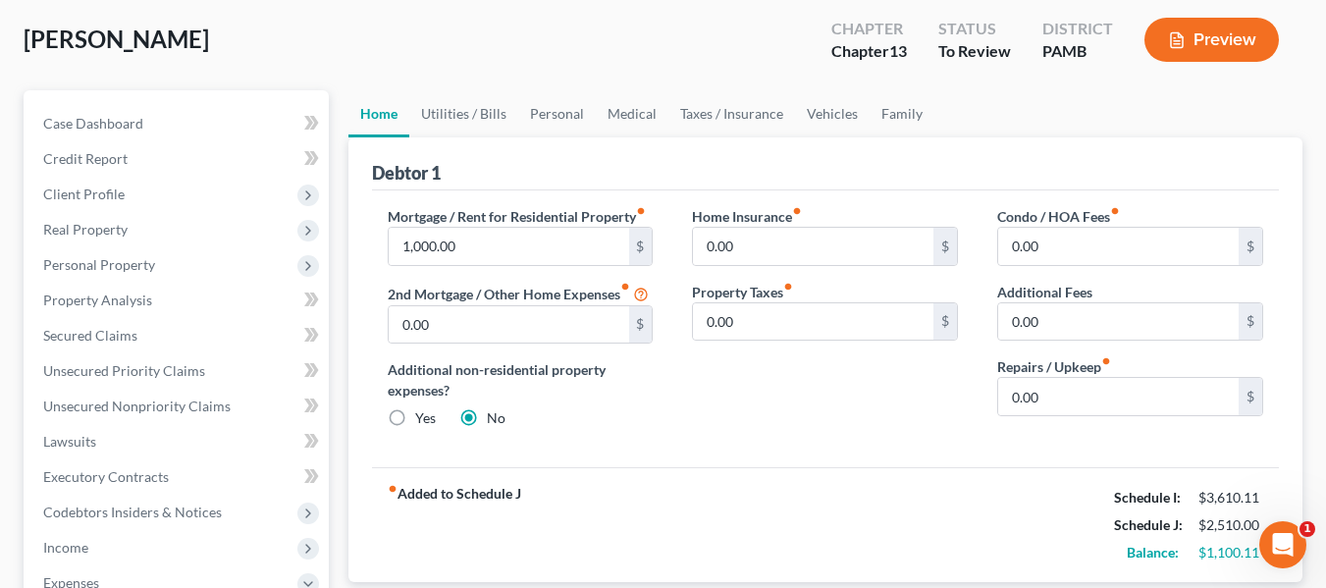
click at [1312, 367] on div "Mitchell, Brian Upgraded Chapter Chapter 13 Status To Review District PAMB Prev…" at bounding box center [663, 586] width 1326 height 1211
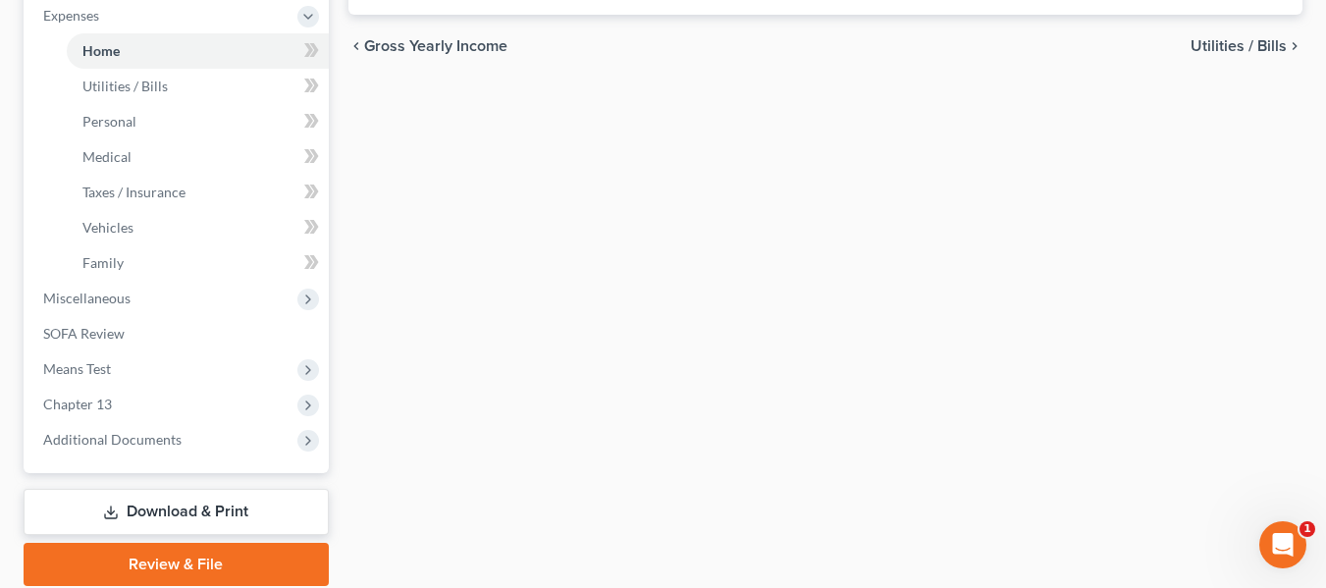
scroll to position [687, 0]
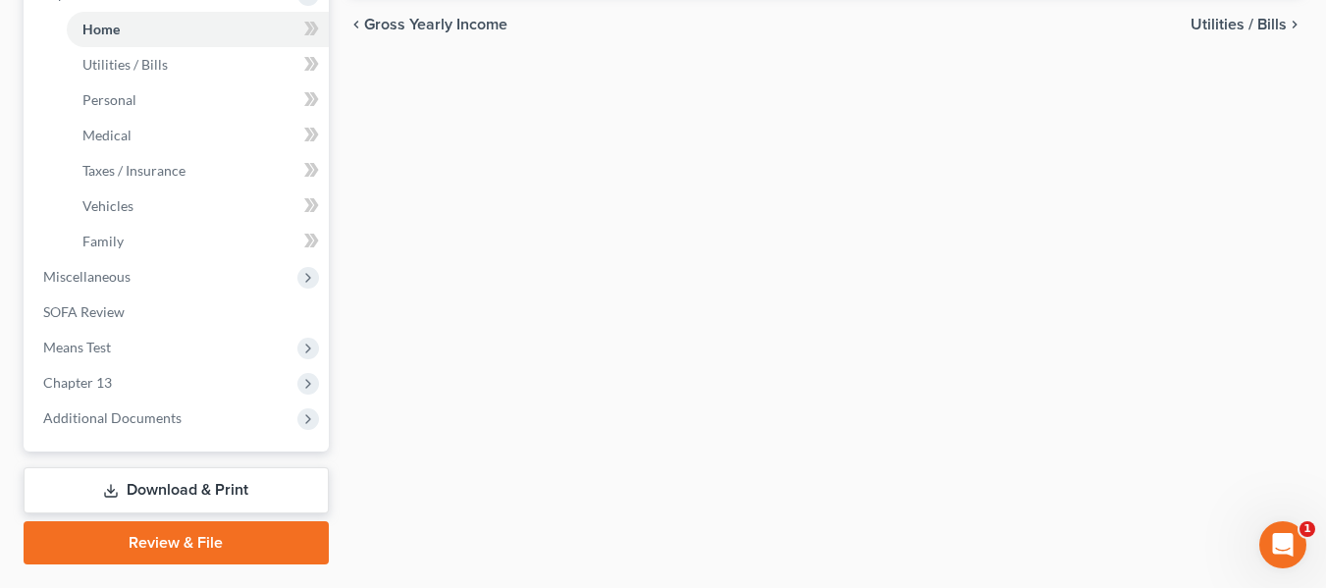
click at [209, 488] on link "Download & Print" at bounding box center [176, 490] width 305 height 46
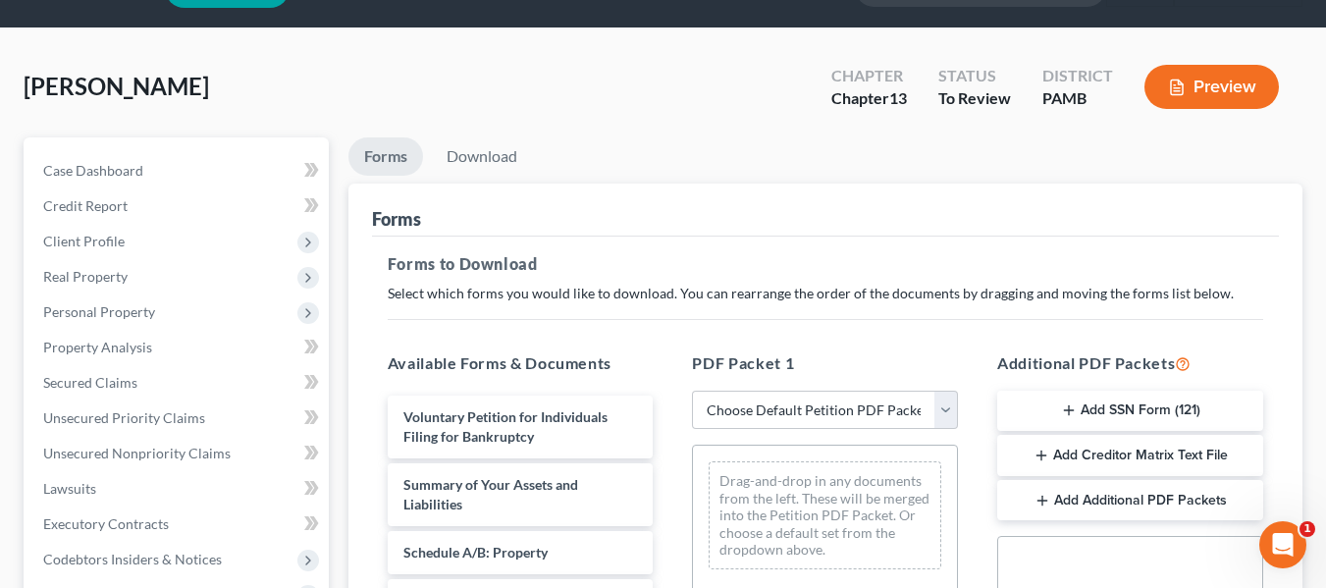
scroll to position [98, 0]
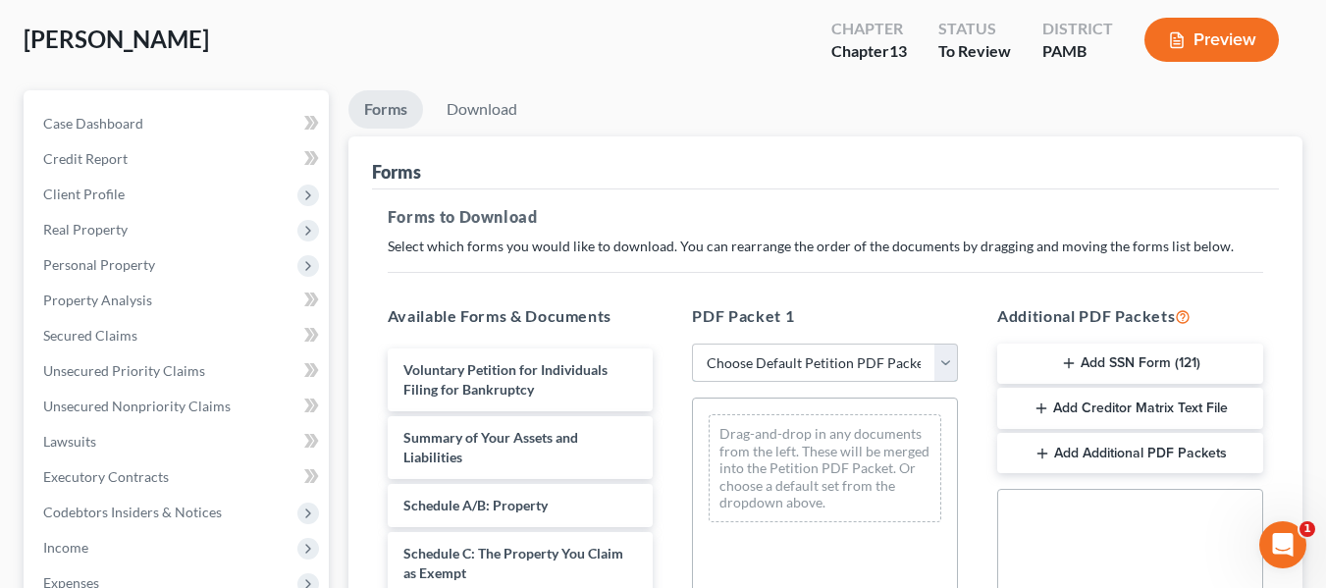
click at [943, 357] on select "Choose Default Petition PDF Packet Complete Bankruptcy Petition (all forms and …" at bounding box center [825, 362] width 266 height 39
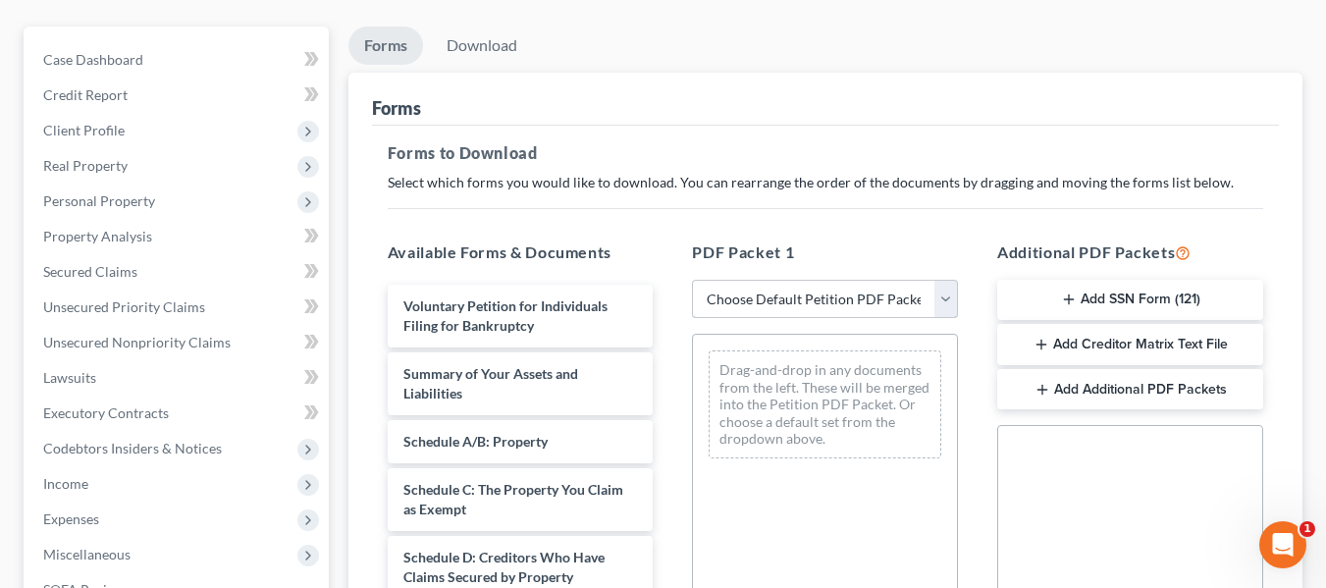
scroll to position [196, 0]
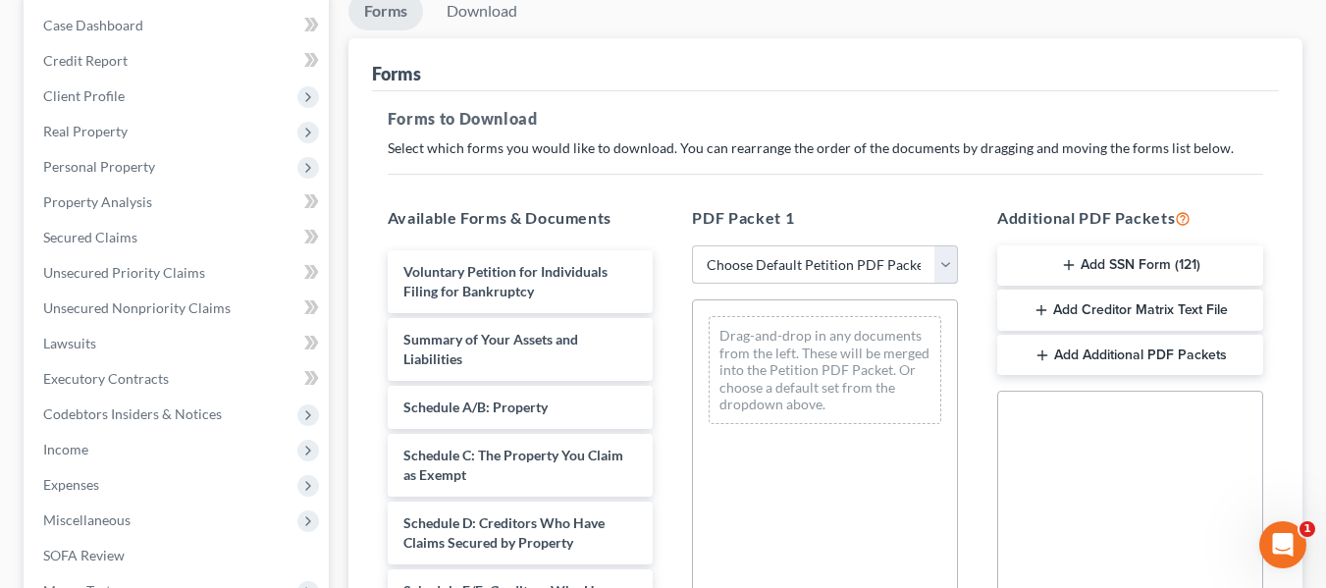
click at [951, 257] on select "Choose Default Petition PDF Packet Complete Bankruptcy Petition (all forms and …" at bounding box center [825, 264] width 266 height 39
select select "0"
click at [692, 245] on select "Choose Default Petition PDF Packet Complete Bankruptcy Petition (all forms and …" at bounding box center [825, 264] width 266 height 39
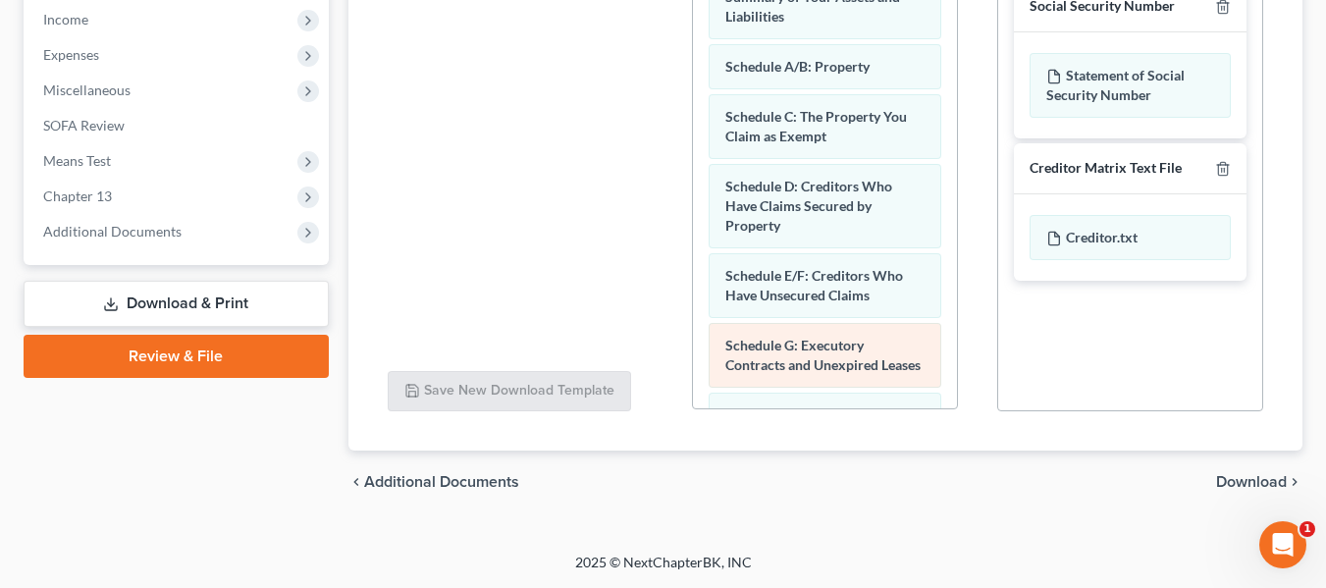
scroll to position [0, 0]
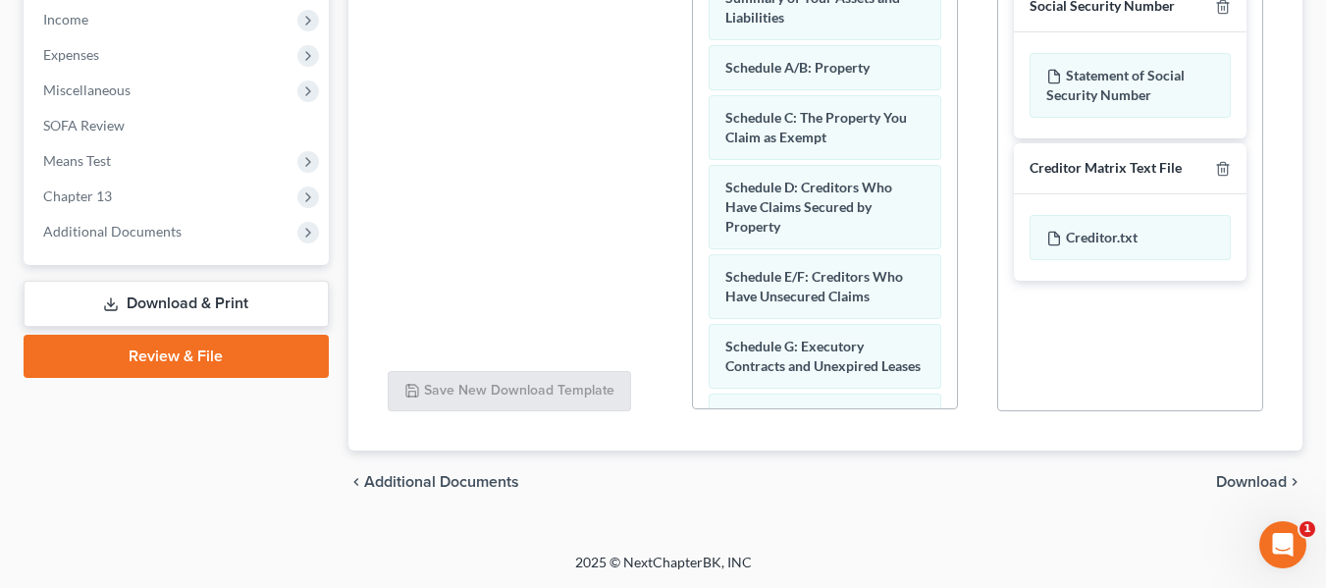
click at [1263, 482] on span "Download" at bounding box center [1251, 482] width 71 height 16
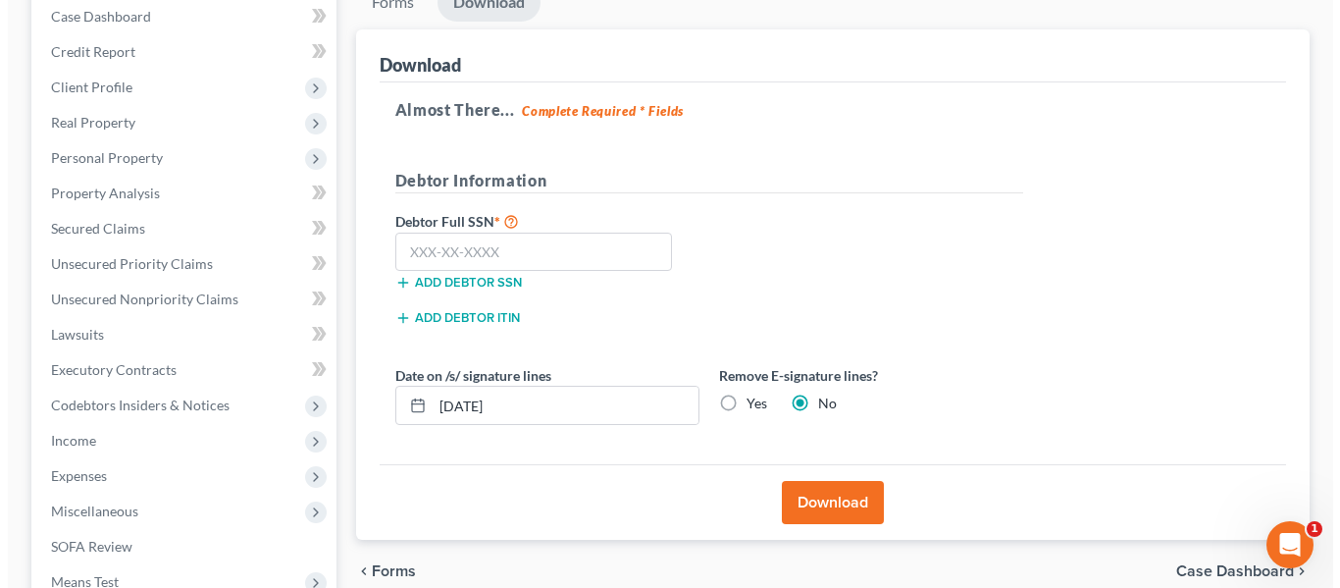
scroll to position [196, 0]
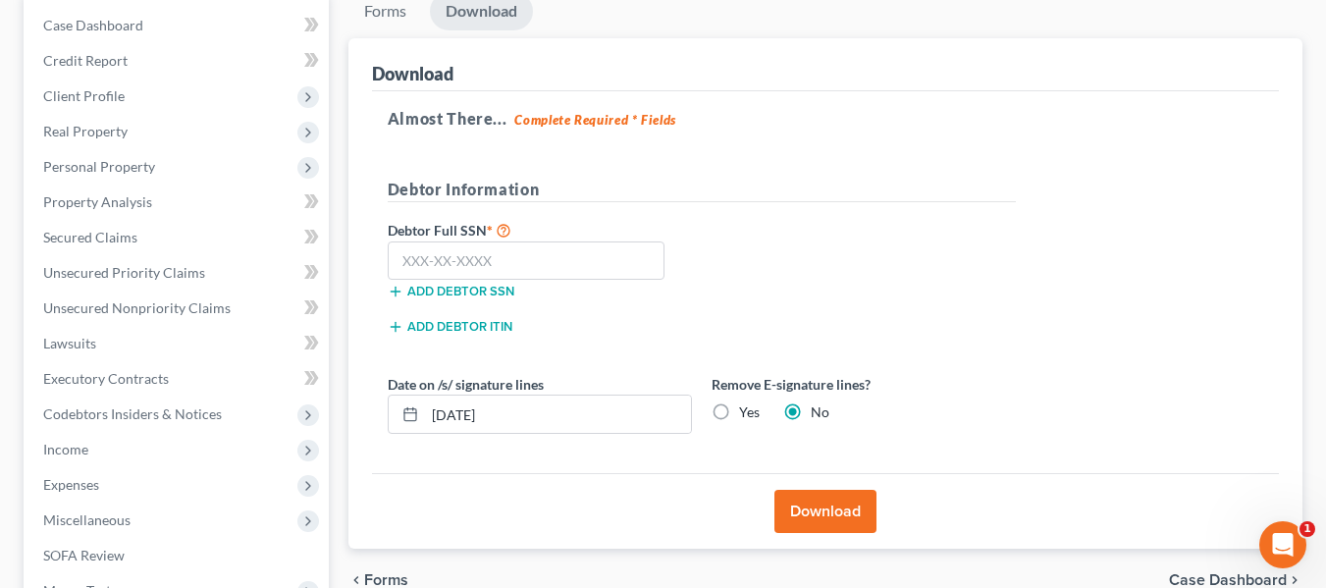
click at [739, 410] on label "Yes" at bounding box center [749, 412] width 21 height 20
click at [747, 410] on input "Yes" at bounding box center [753, 408] width 13 height 13
radio input "true"
radio input "false"
click at [805, 516] on button "Download" at bounding box center [825, 511] width 102 height 43
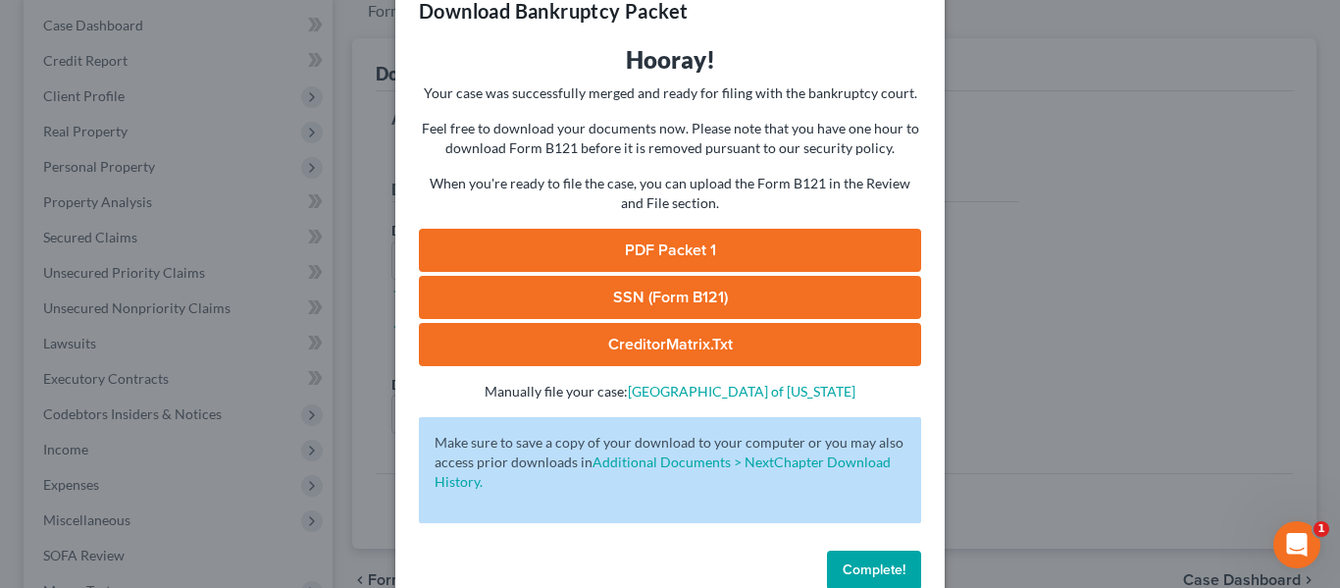
scroll to position [87, 0]
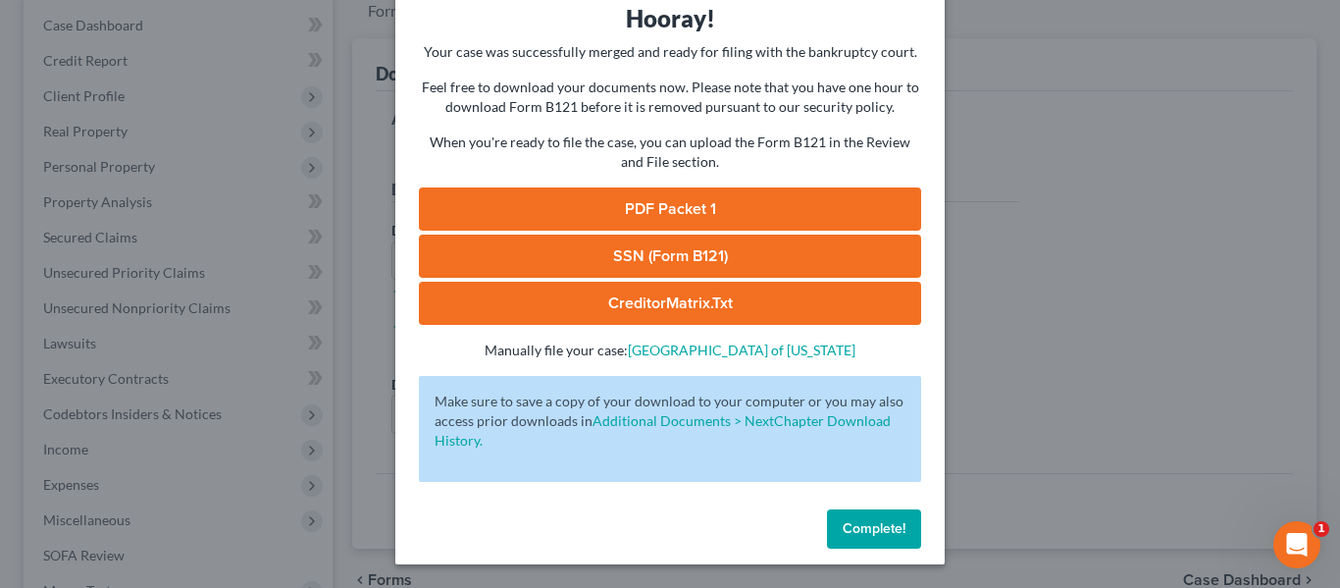
click at [649, 202] on link "PDF Packet 1" at bounding box center [670, 208] width 502 height 43
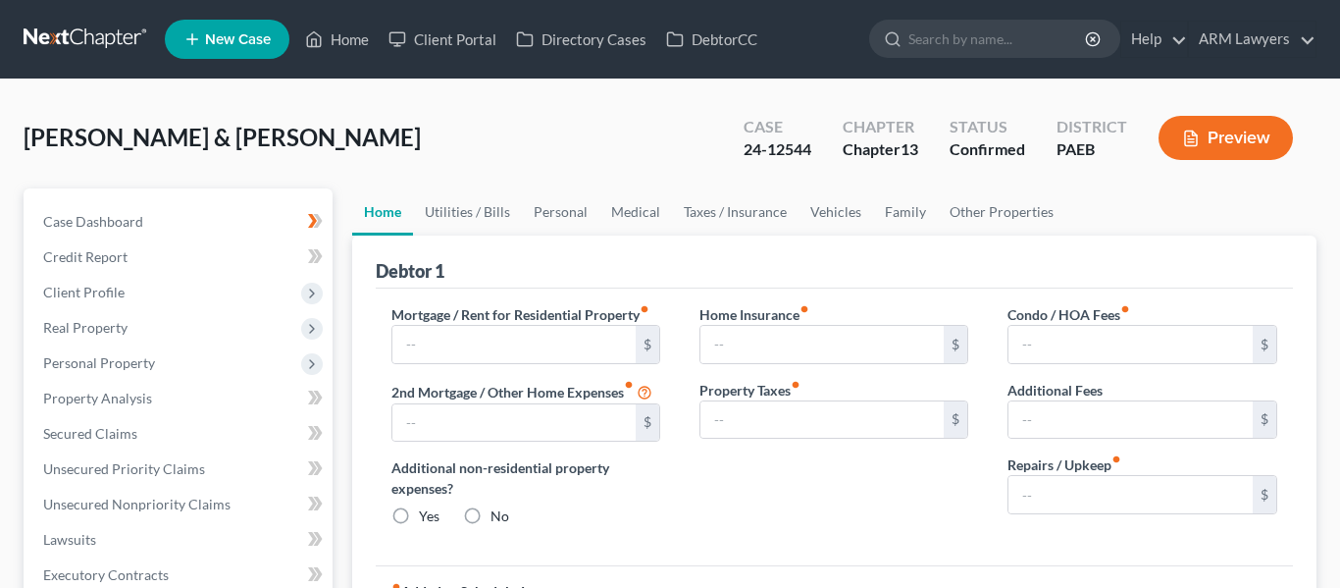
type input "2,100.00"
type input "0.00"
radio input "true"
type input "0.00"
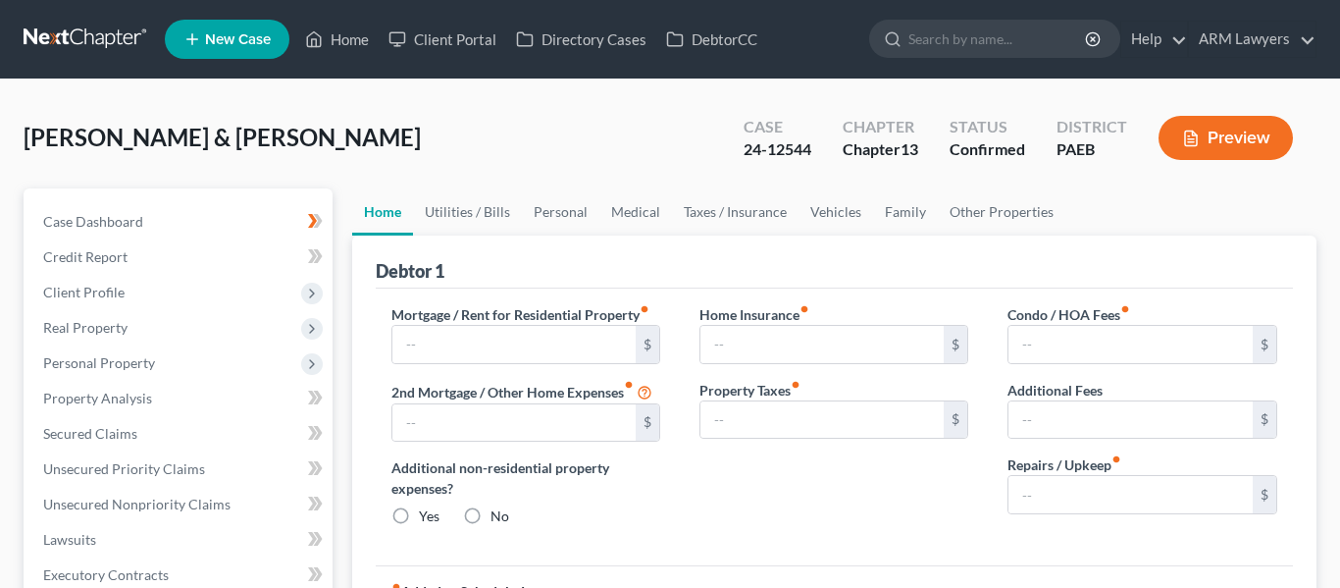
type input "125.00"
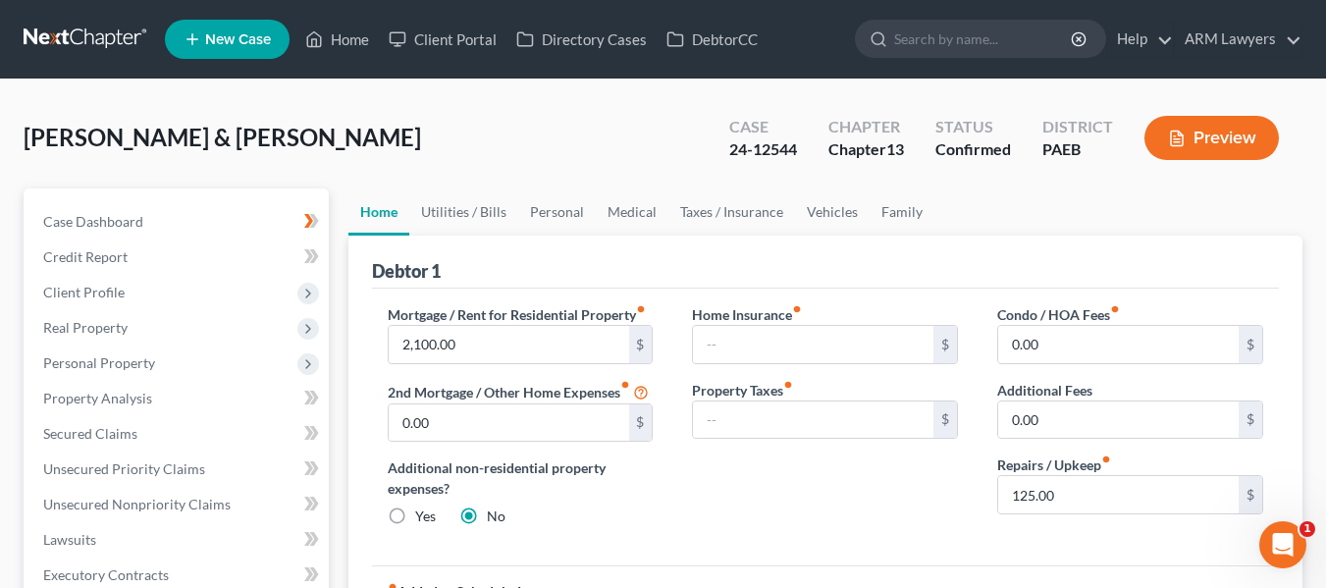
click at [65, 37] on link at bounding box center [87, 39] width 126 height 35
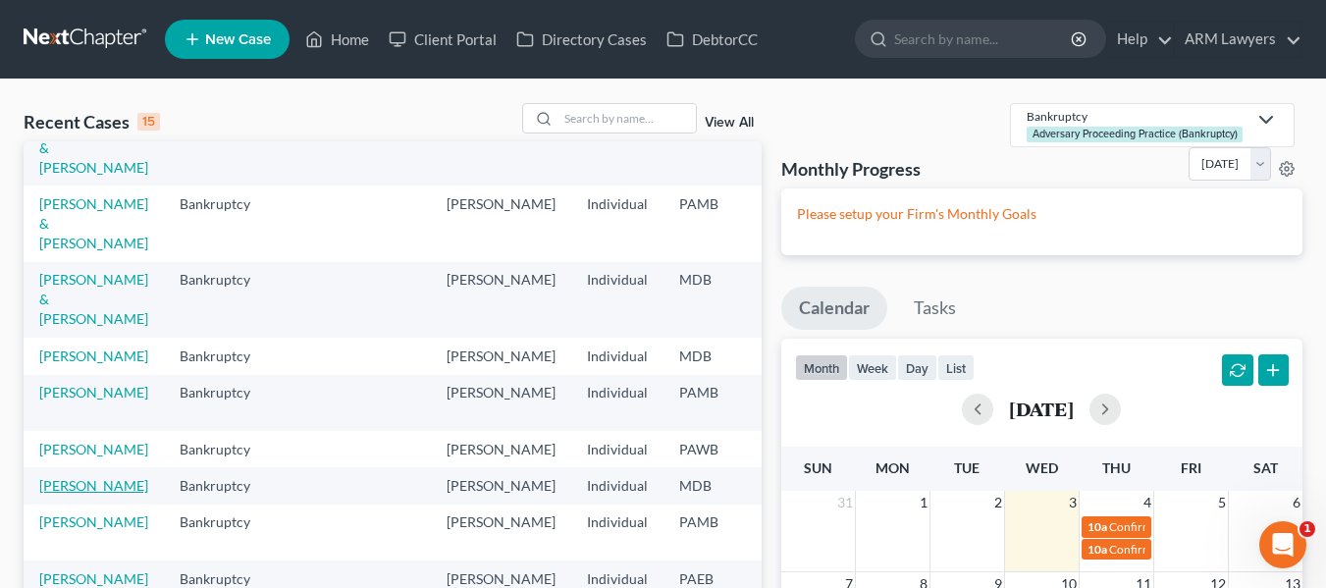
scroll to position [98, 0]
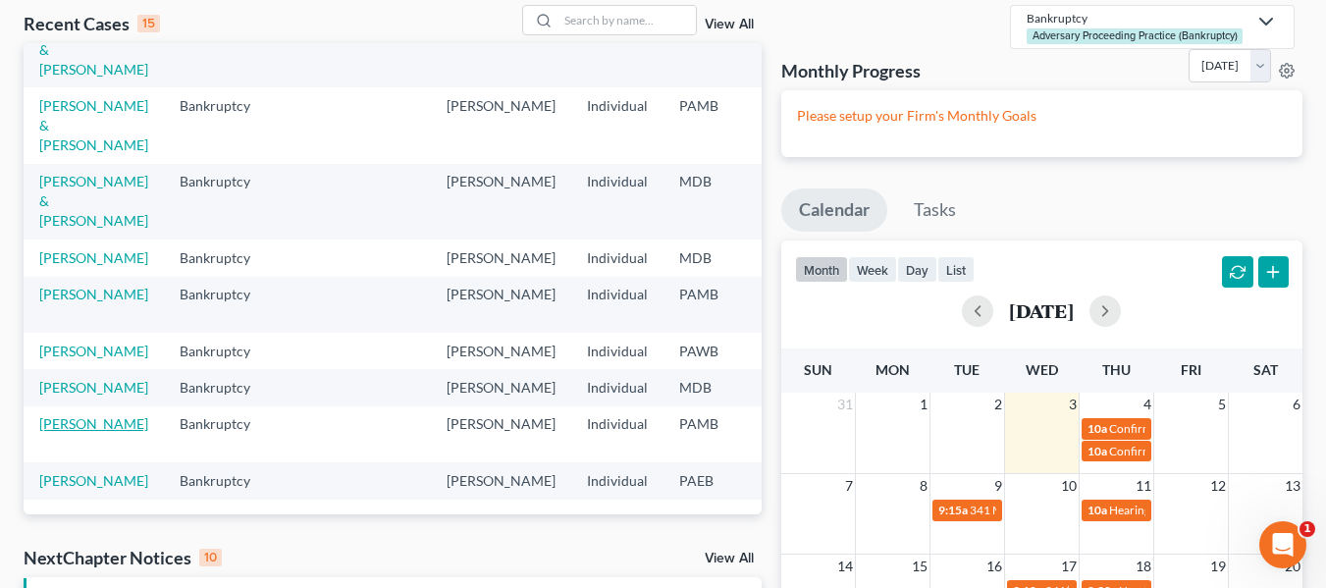
click at [60, 415] on link "[PERSON_NAME]" at bounding box center [93, 423] width 109 height 17
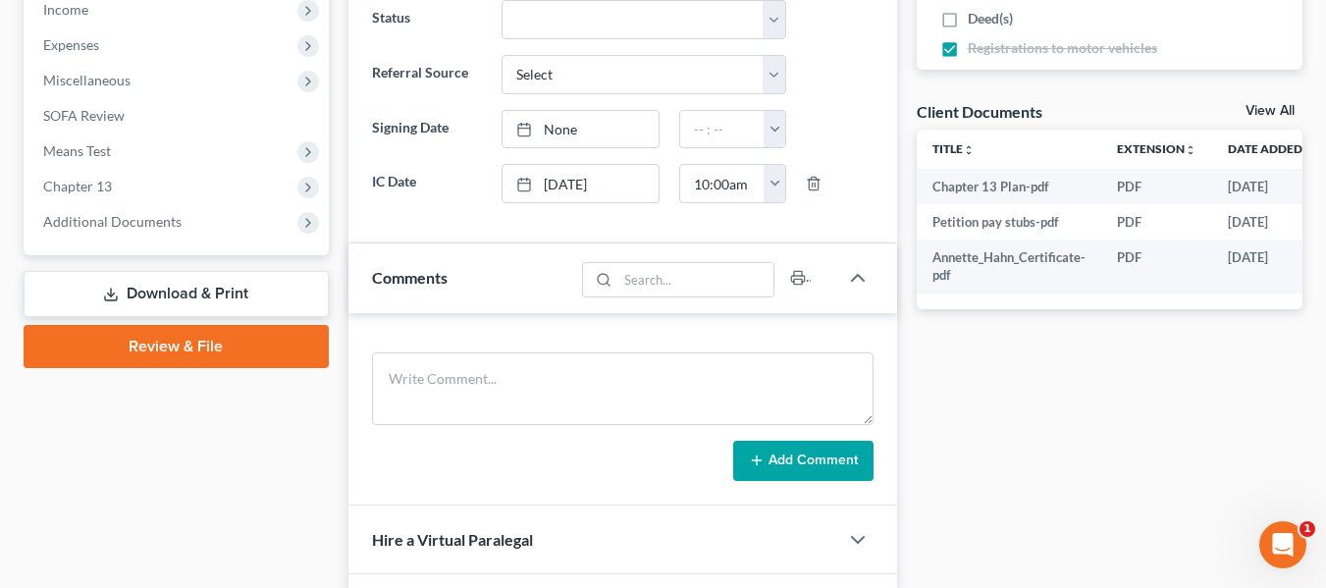
scroll to position [687, 0]
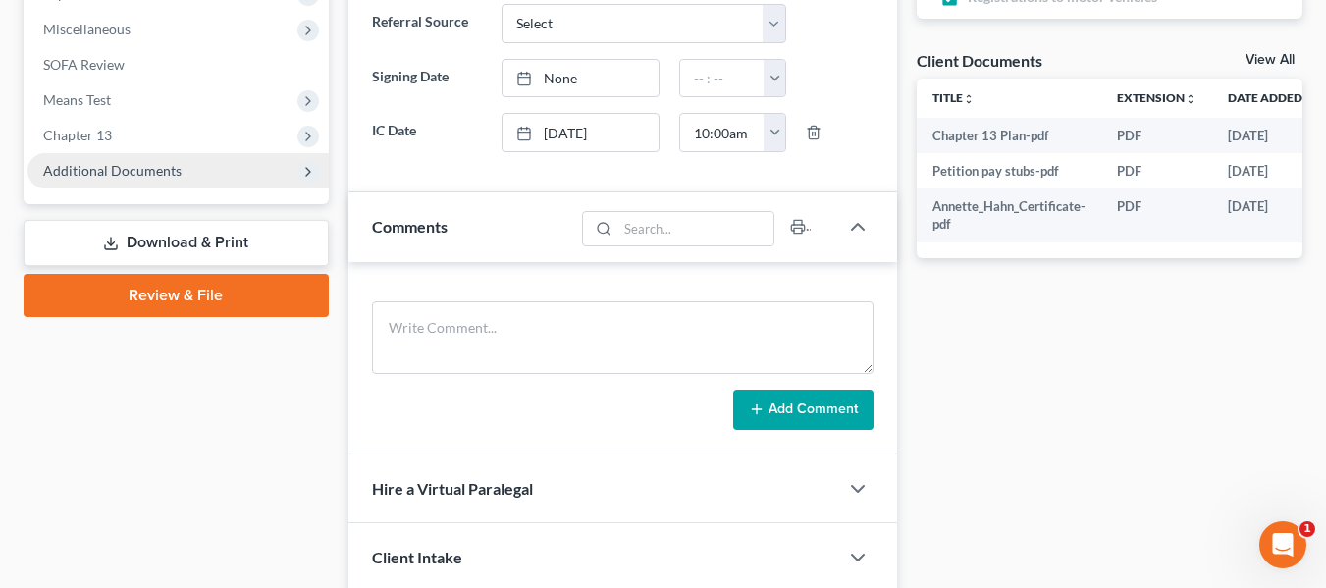
click at [131, 172] on span "Additional Documents" at bounding box center [112, 170] width 138 height 17
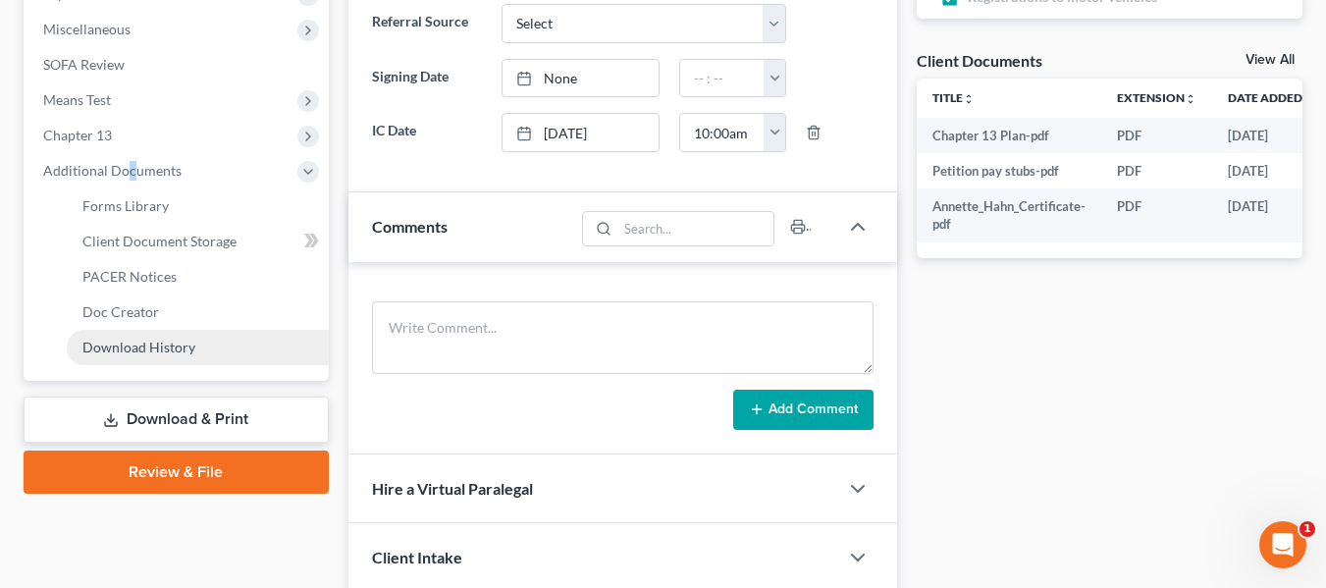
click at [111, 350] on span "Download History" at bounding box center [138, 347] width 113 height 17
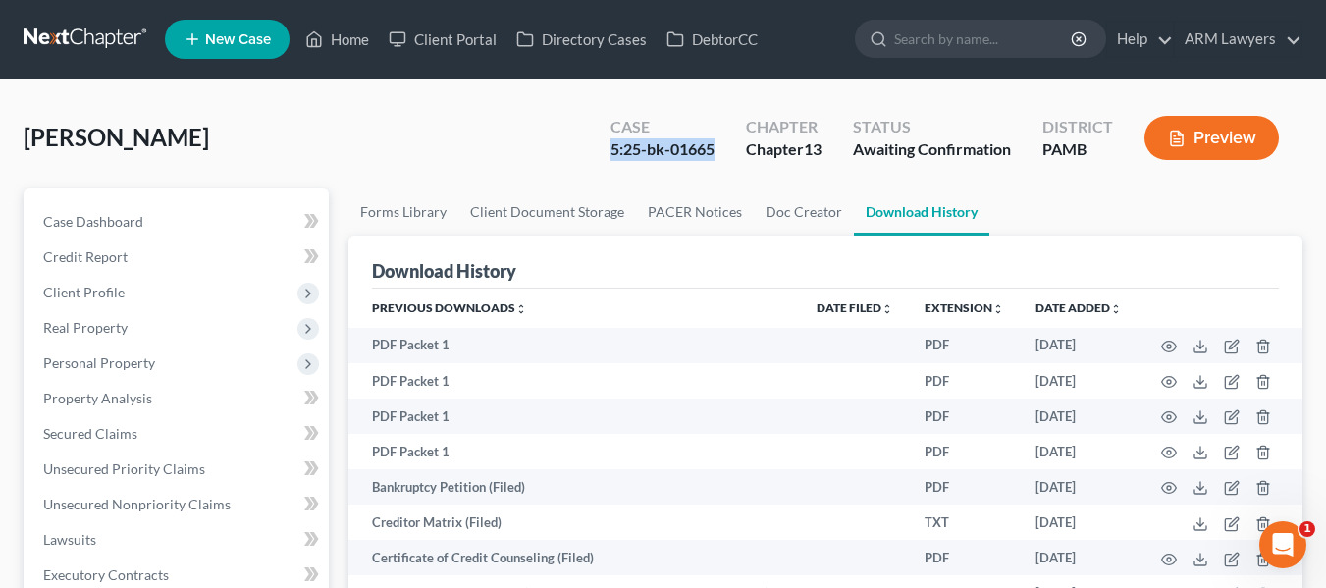
drag, startPoint x: 592, startPoint y: 147, endPoint x: 722, endPoint y: 145, distance: 130.5
click at [722, 145] on div "Case 5:25-bk-01665" at bounding box center [662, 140] width 135 height 58
copy div "5:25-bk-01665"
